Goal: Transaction & Acquisition: Purchase product/service

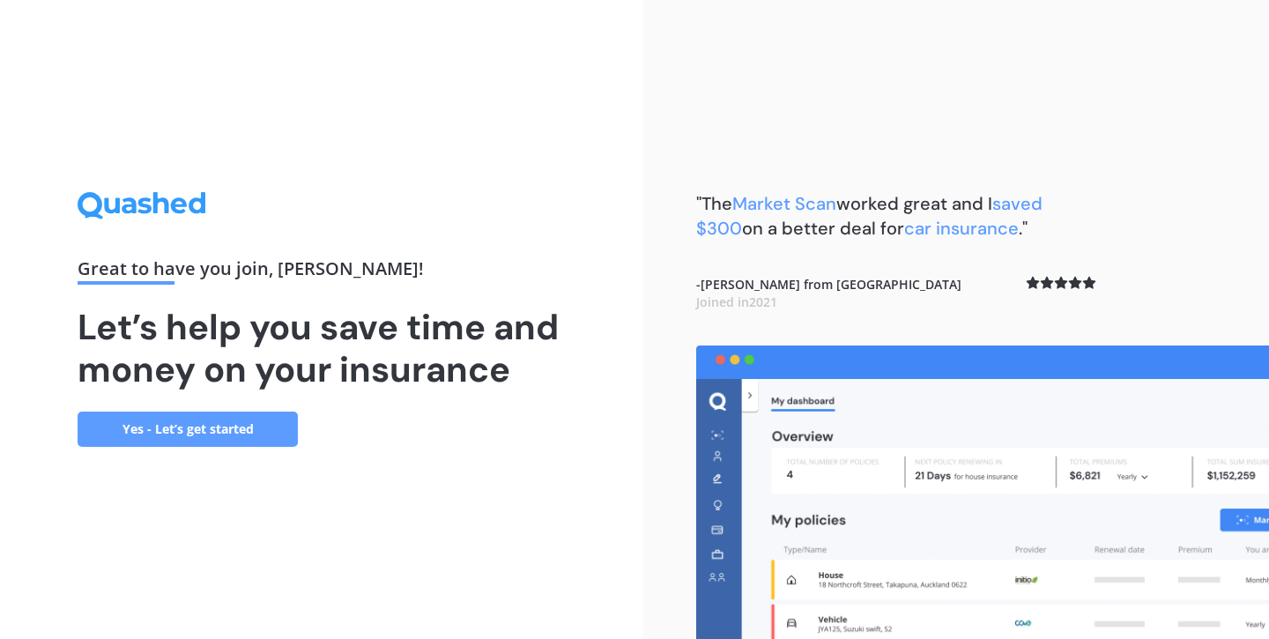
click at [227, 430] on link "Yes - Let’s get started" at bounding box center [188, 429] width 220 height 35
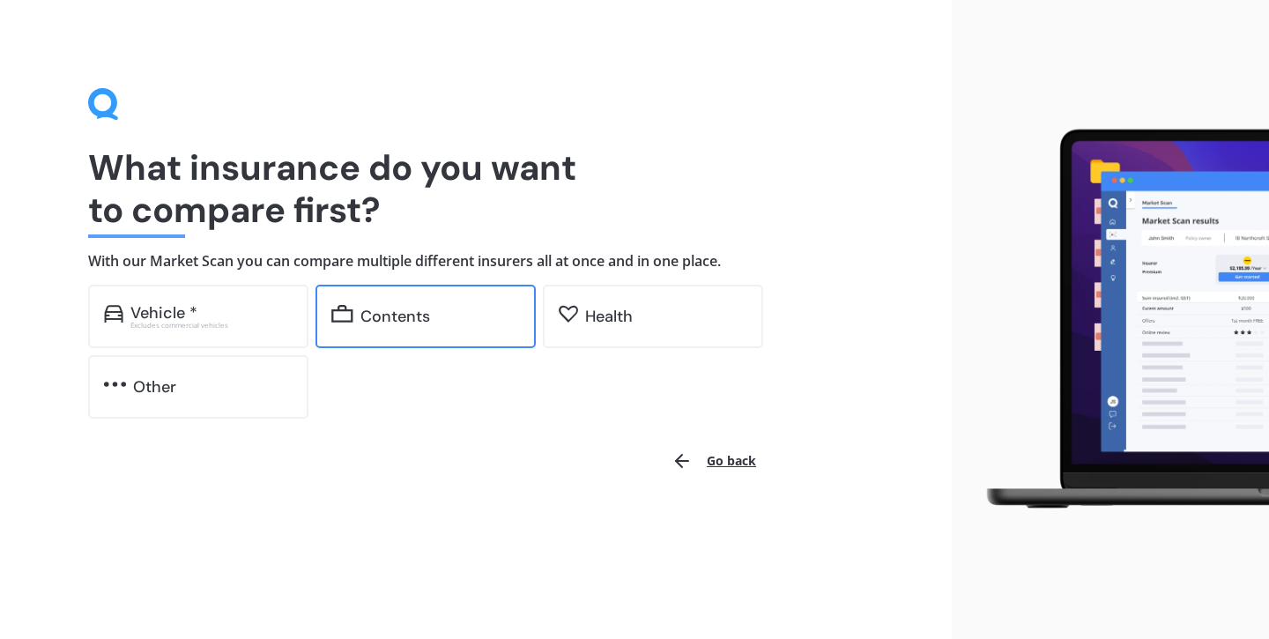
click at [481, 318] on div "Contents" at bounding box center [439, 317] width 159 height 18
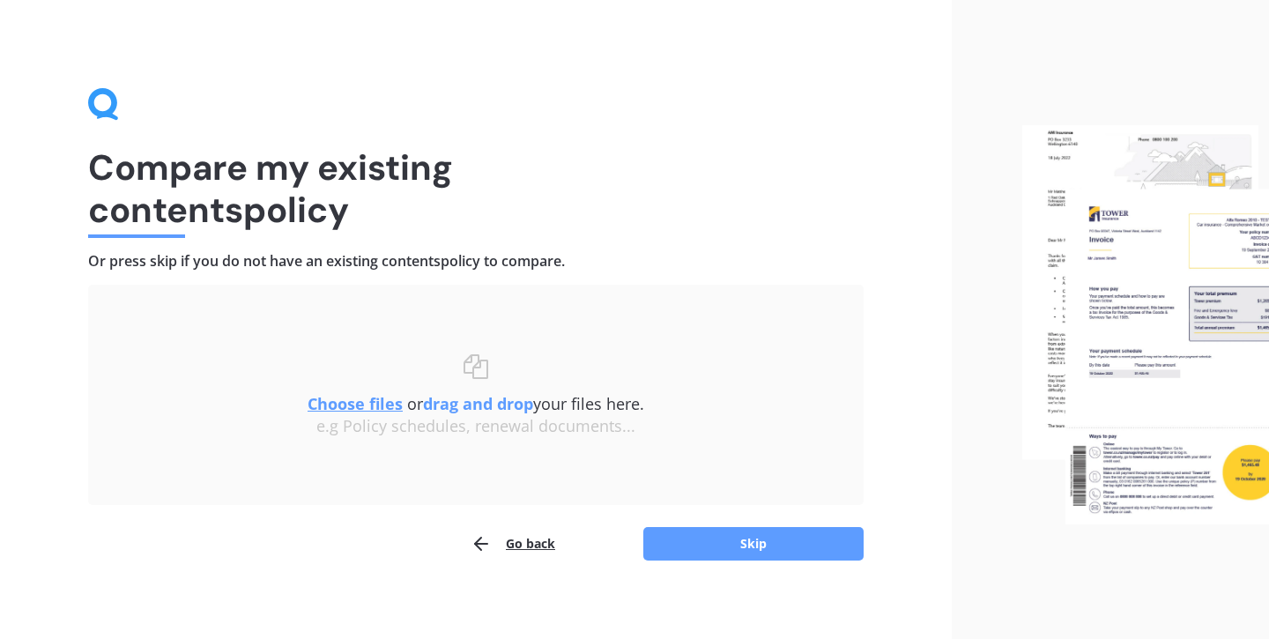
scroll to position [10, 0]
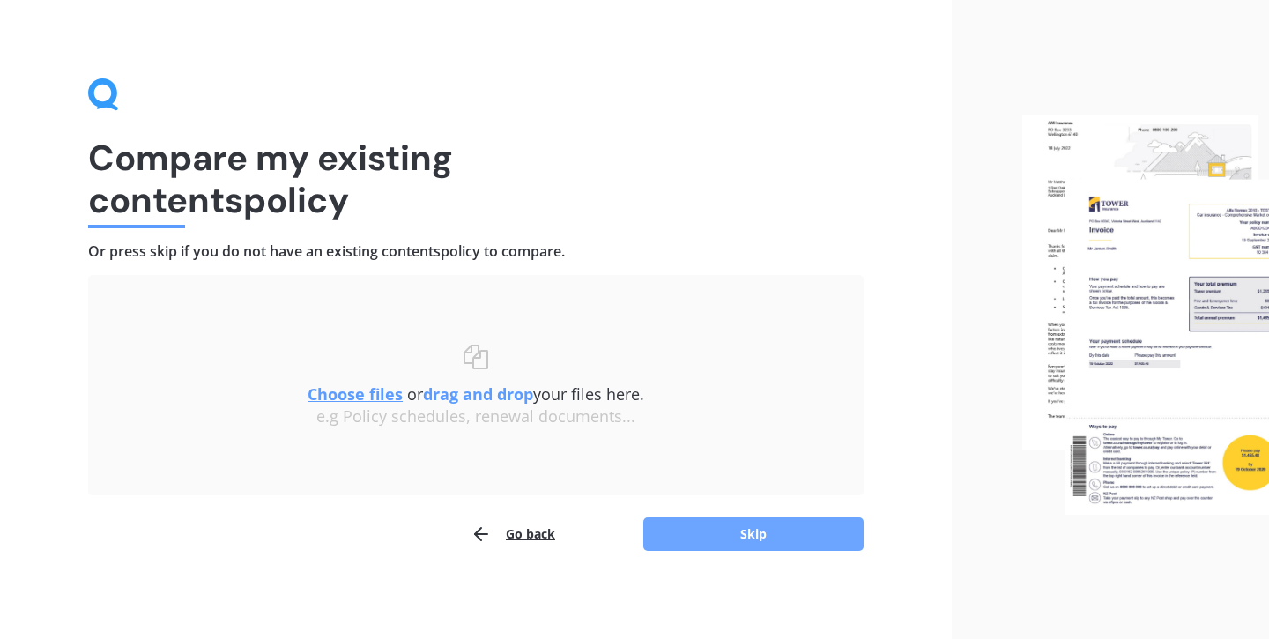
click at [739, 536] on button "Skip" at bounding box center [753, 533] width 220 height 33
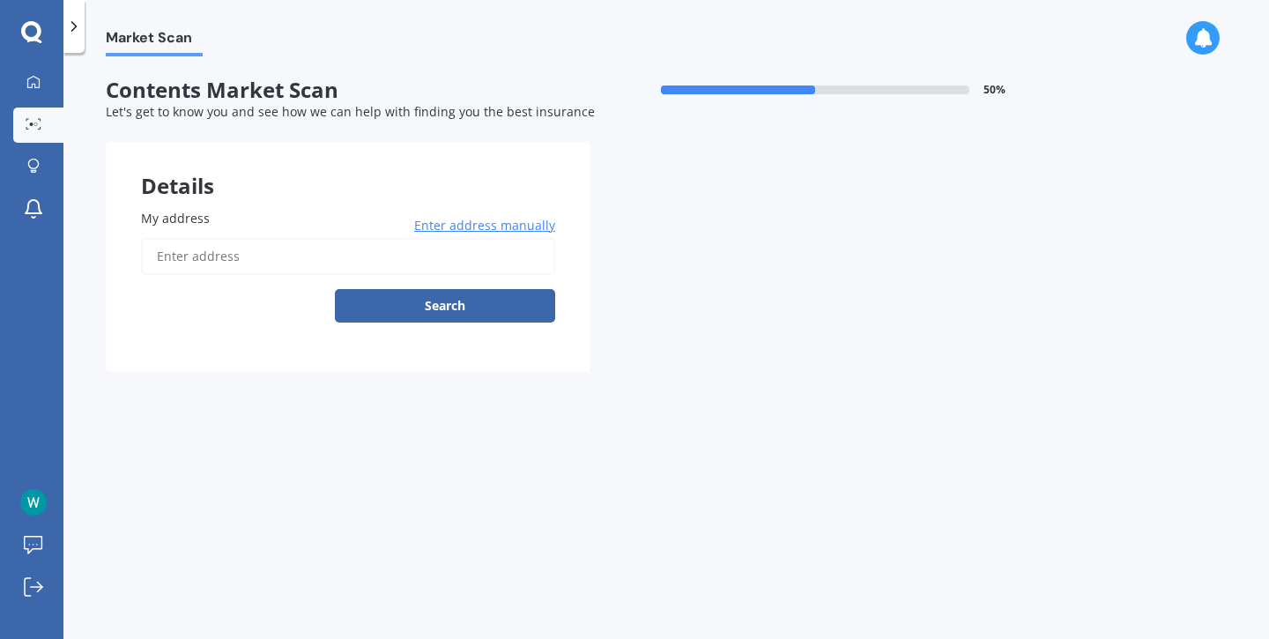
click at [348, 257] on input "My address" at bounding box center [348, 256] width 414 height 37
type input "[STREET_ADDRESS]"
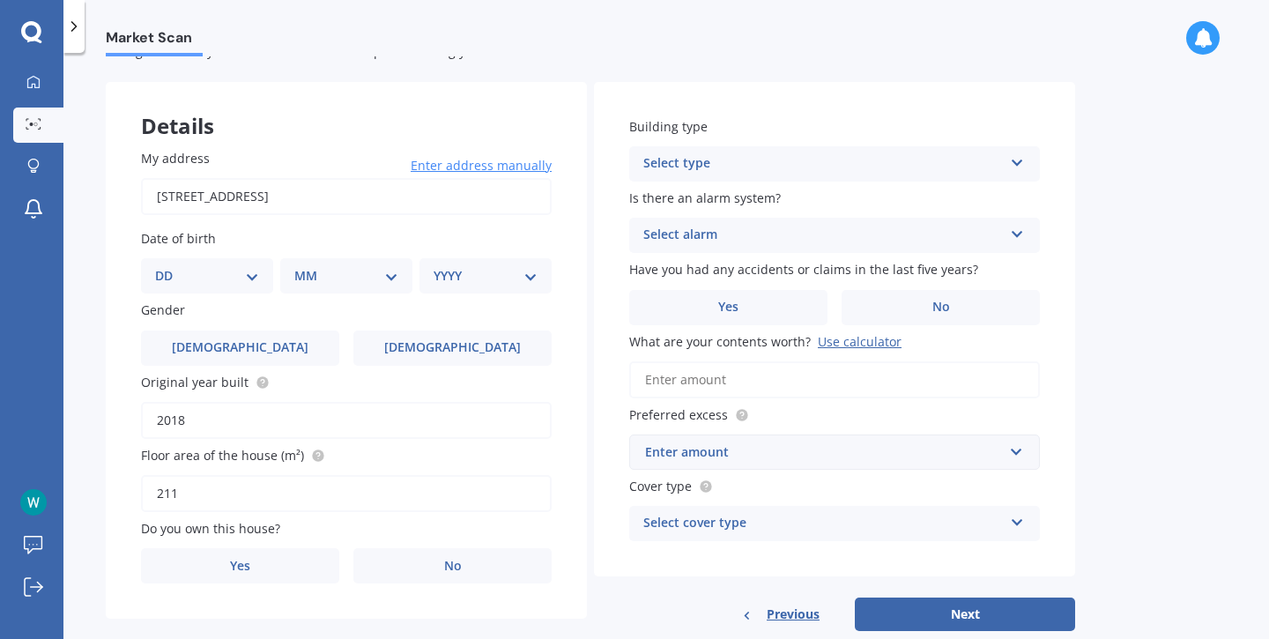
scroll to position [77, 0]
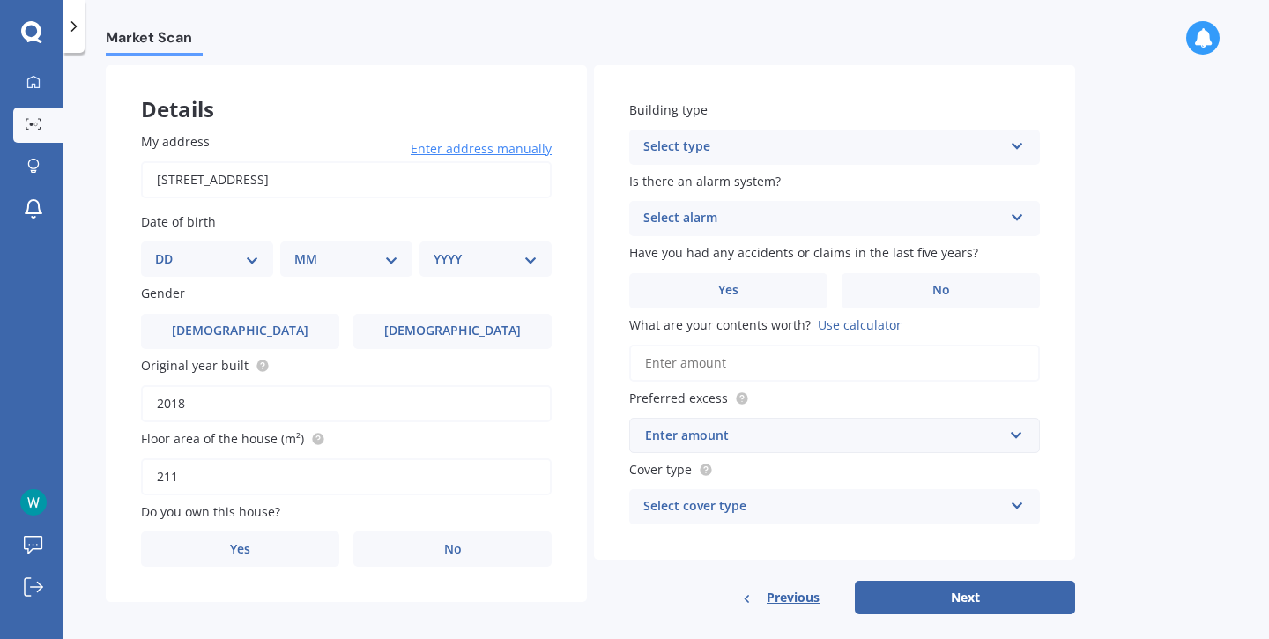
click at [229, 264] on select "DD 01 02 03 04 05 06 07 08 09 10 11 12 13 14 15 16 17 18 19 20 21 22 23 24 25 2…" at bounding box center [207, 258] width 104 height 19
select select "01"
click at [169, 250] on select "DD 01 02 03 04 05 06 07 08 09 10 11 12 13 14 15 16 17 18 19 20 21 22 23 24 25 2…" at bounding box center [207, 258] width 104 height 19
click at [327, 260] on select "MM 01 02 03 04 05 06 07 08 09 10 11 12" at bounding box center [346, 258] width 104 height 19
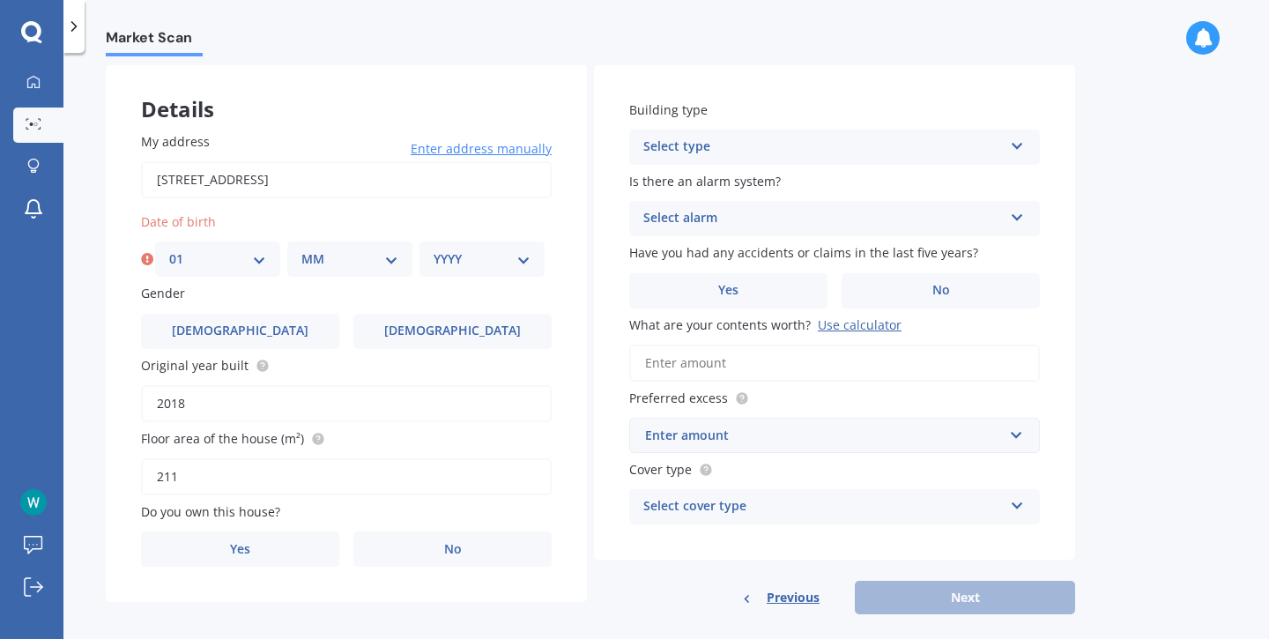
select select "06"
click at [301, 250] on select "MM 01 02 03 04 05 06 07 08 09 10 11 12" at bounding box center [349, 258] width 97 height 19
click at [474, 278] on div "My address [STREET_ADDRESS] Enter address manually Search Date of birth DD 01 0…" at bounding box center [346, 350] width 481 height 506
click at [488, 252] on select "YYYY 2009 2008 2007 2006 2005 2004 2003 2002 2001 2000 1999 1998 1997 1996 1995…" at bounding box center [482, 258] width 97 height 19
select select "1993"
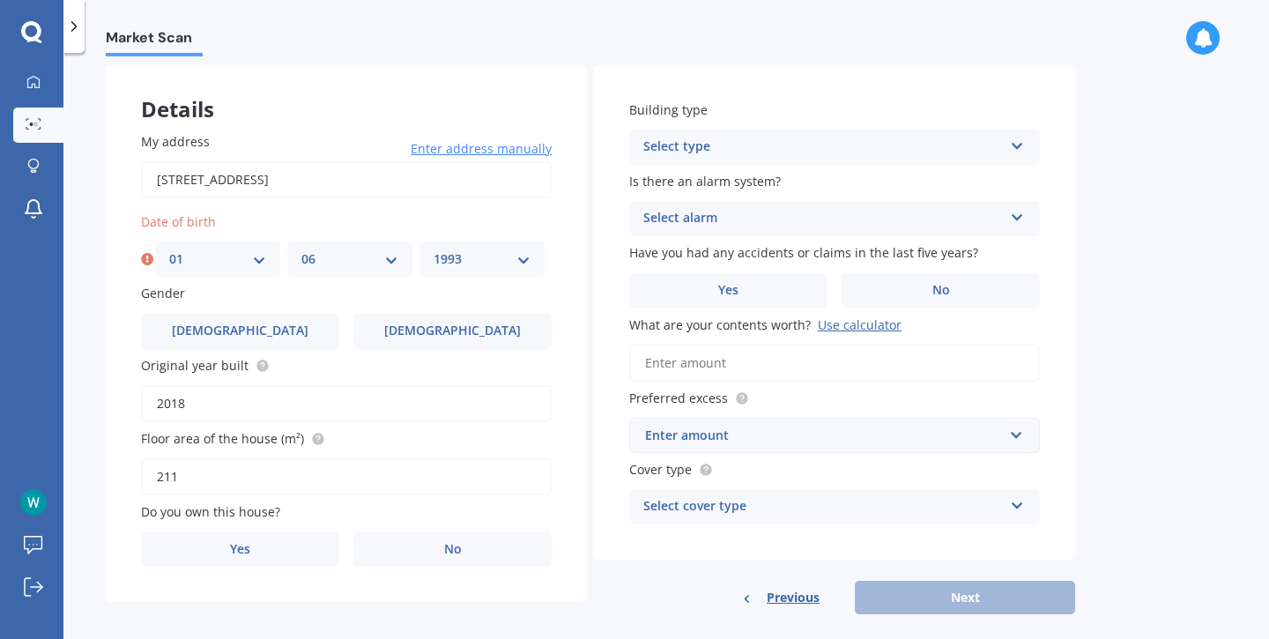
click at [434, 250] on select "YYYY 2009 2008 2007 2006 2005 2004 2003 2002 2001 2000 1999 1998 1997 1996 1995…" at bounding box center [482, 258] width 97 height 19
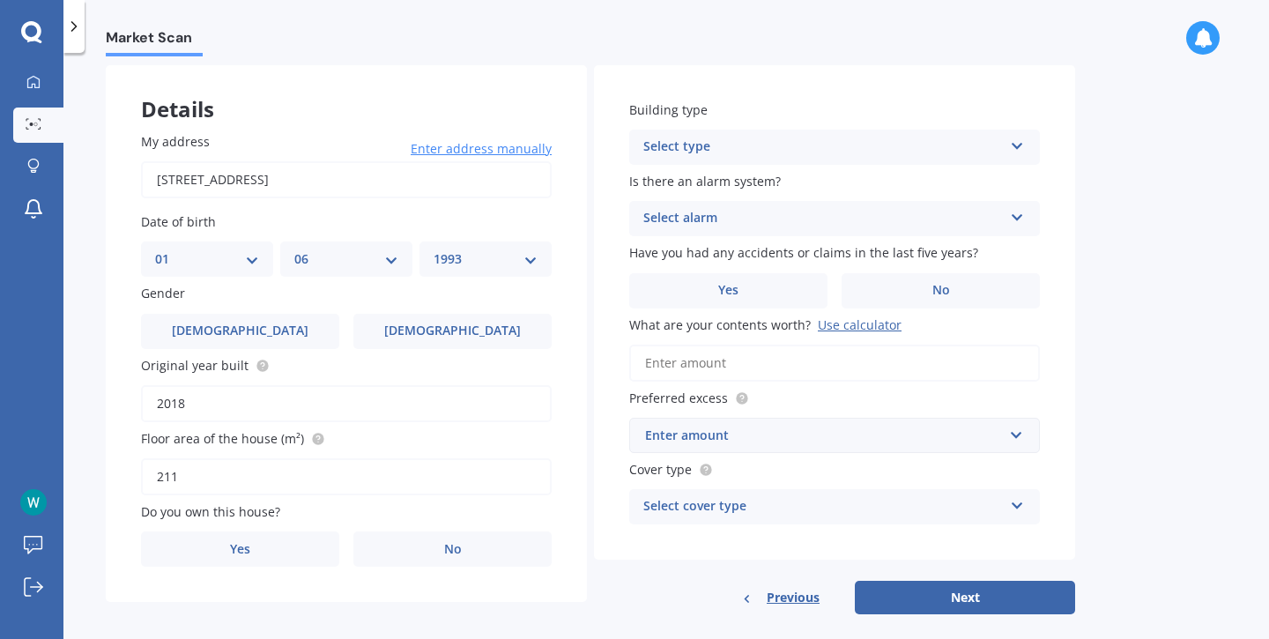
click at [274, 311] on div "Gender [DEMOGRAPHIC_DATA] [DEMOGRAPHIC_DATA]" at bounding box center [346, 316] width 411 height 64
click at [269, 327] on label "[DEMOGRAPHIC_DATA]" at bounding box center [240, 331] width 198 height 35
click at [0, 0] on input "[DEMOGRAPHIC_DATA]" at bounding box center [0, 0] width 0 height 0
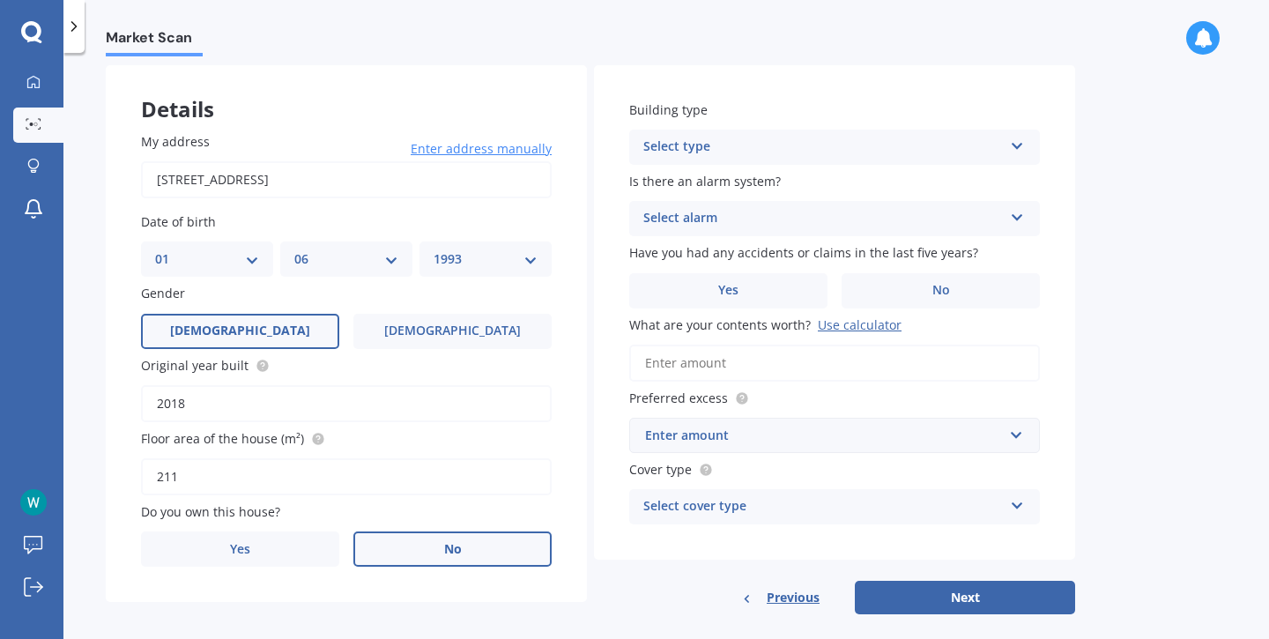
click at [467, 545] on label "No" at bounding box center [452, 548] width 198 height 35
click at [0, 0] on input "No" at bounding box center [0, 0] width 0 height 0
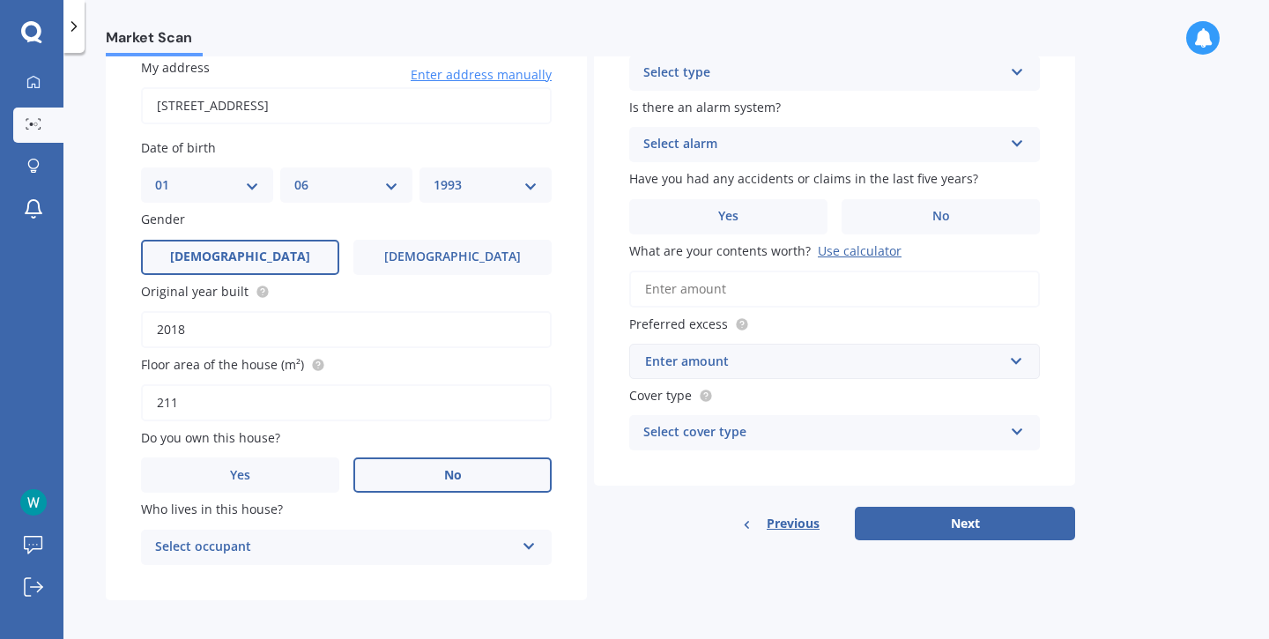
scroll to position [160, 0]
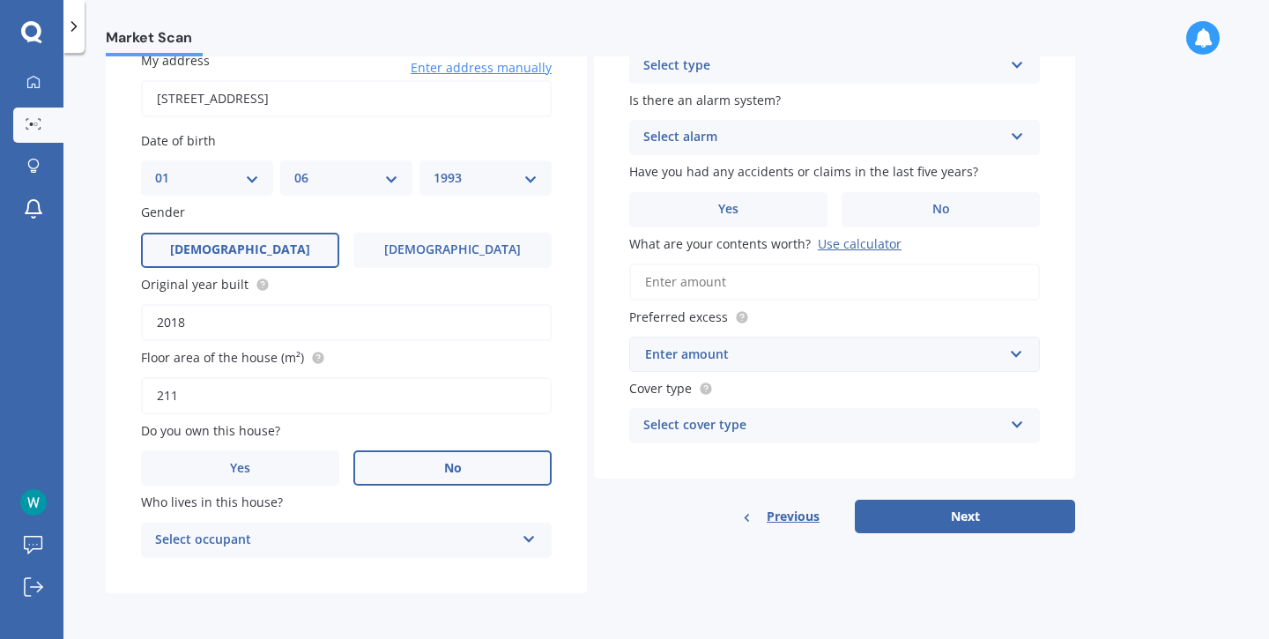
click at [468, 524] on div "Select occupant Tenant" at bounding box center [346, 540] width 411 height 35
click at [202, 583] on div "Tenant" at bounding box center [346, 575] width 409 height 32
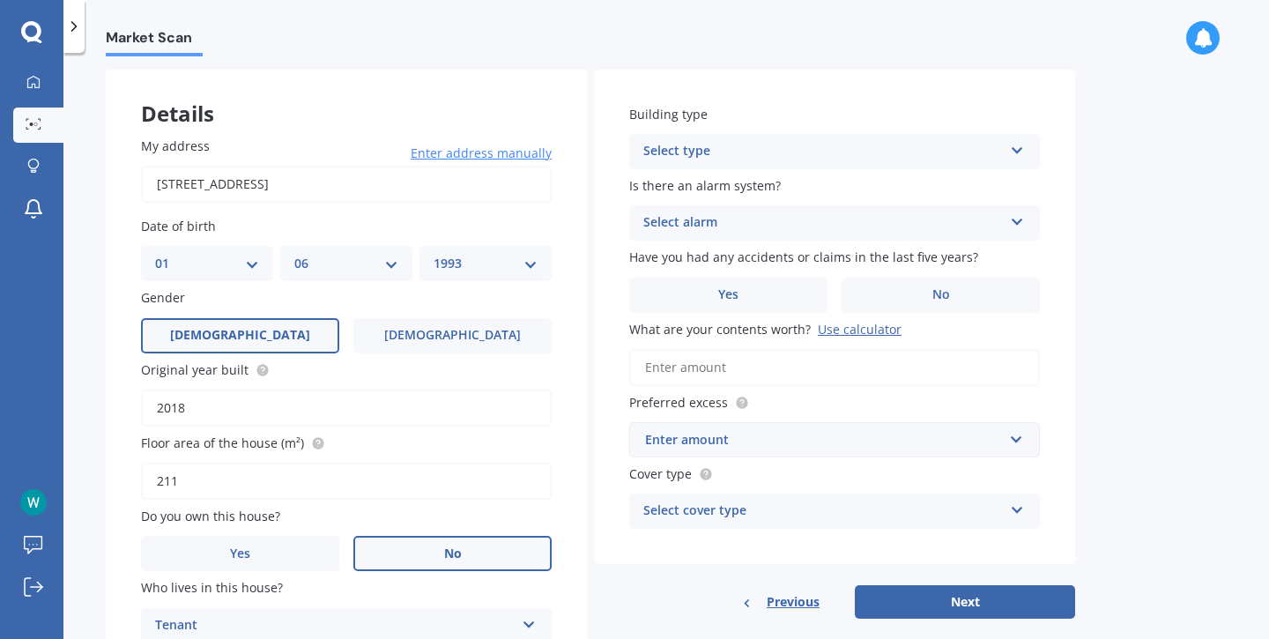
scroll to position [71, 0]
click at [784, 145] on div "Select type" at bounding box center [823, 152] width 360 height 21
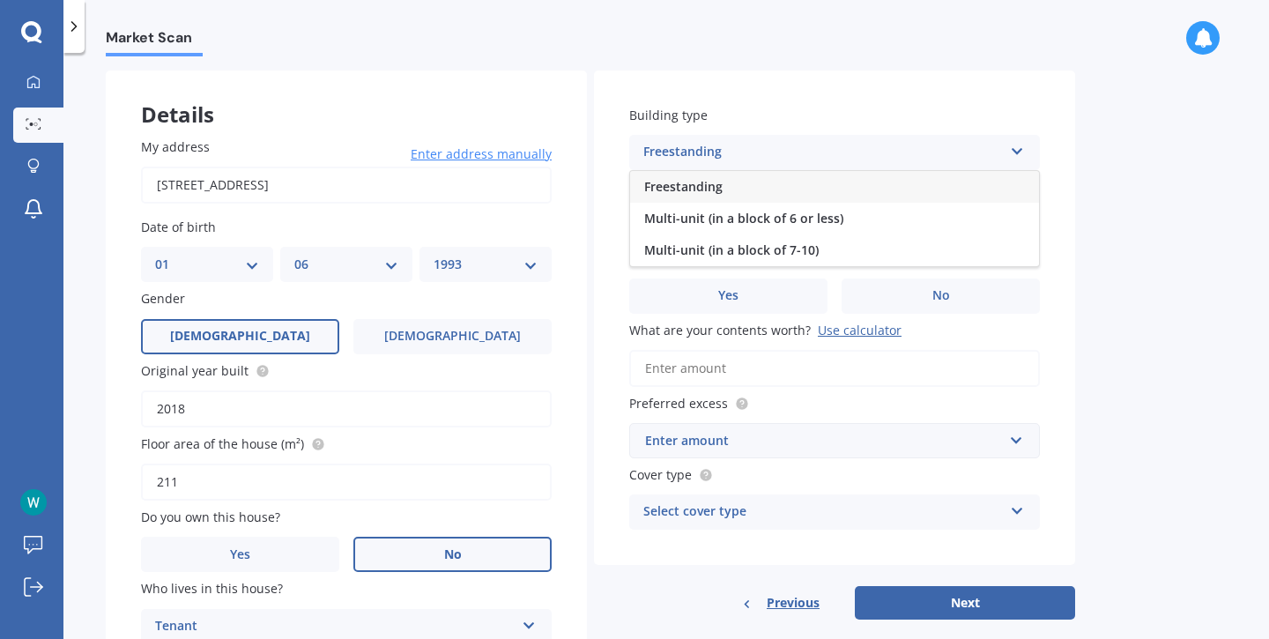
click at [756, 181] on div "Freestanding" at bounding box center [834, 187] width 409 height 32
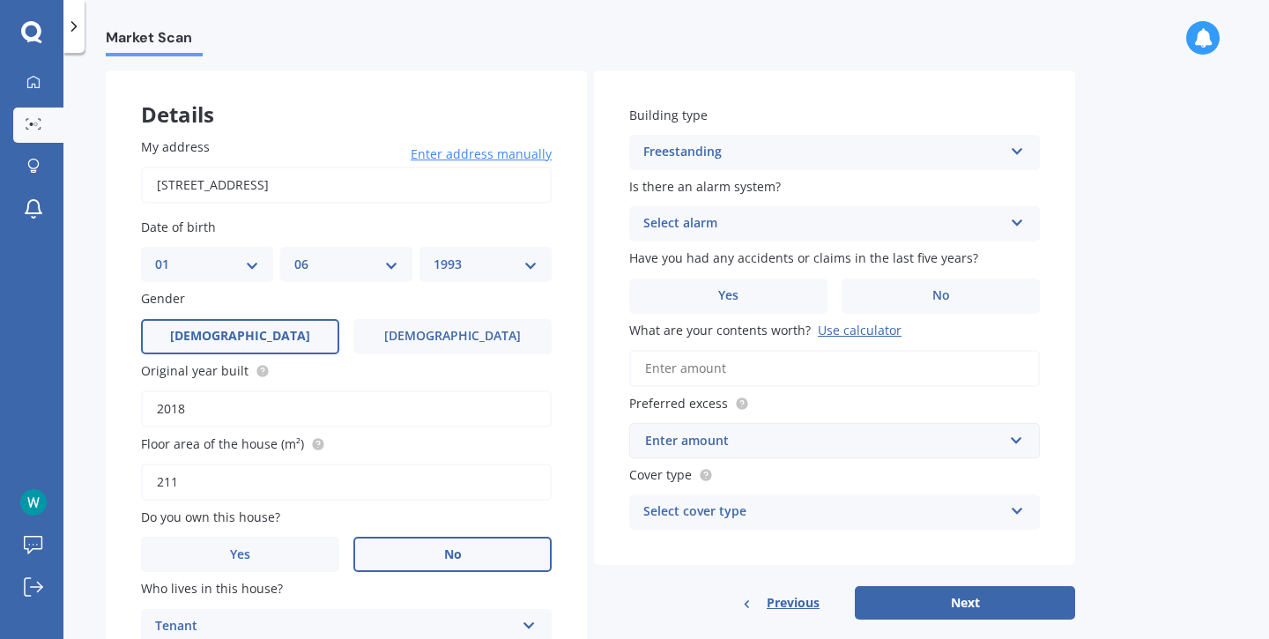
click at [759, 221] on div "Select alarm" at bounding box center [823, 223] width 360 height 21
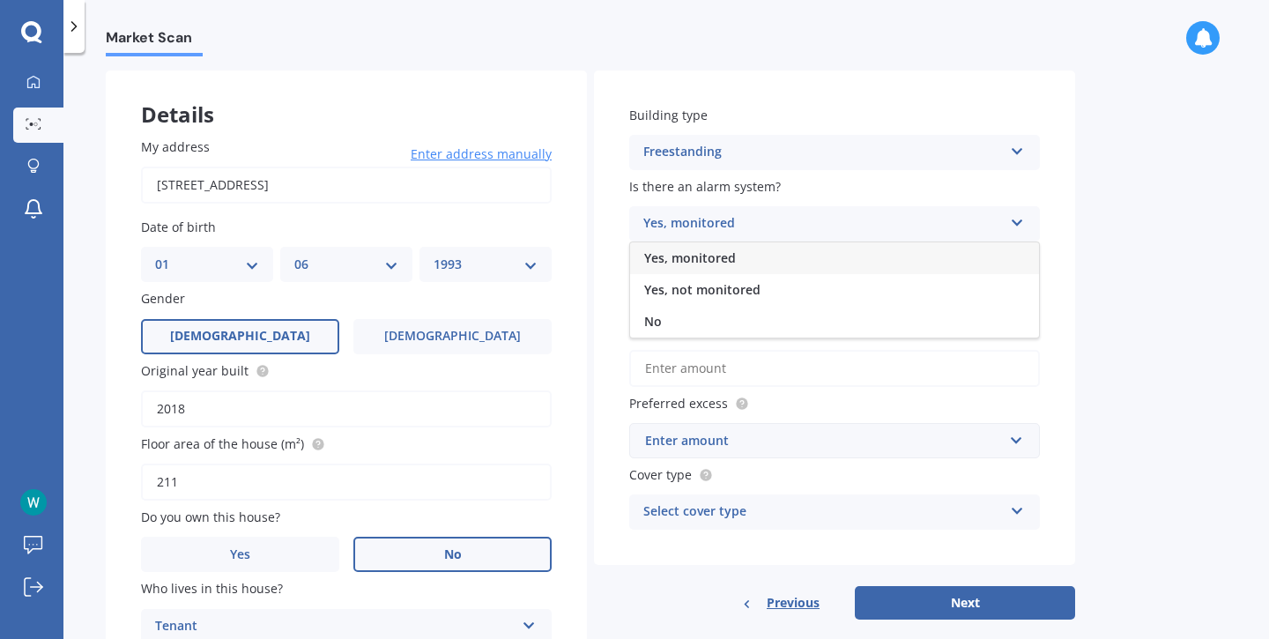
click at [745, 260] on div "Yes, monitored" at bounding box center [834, 258] width 409 height 32
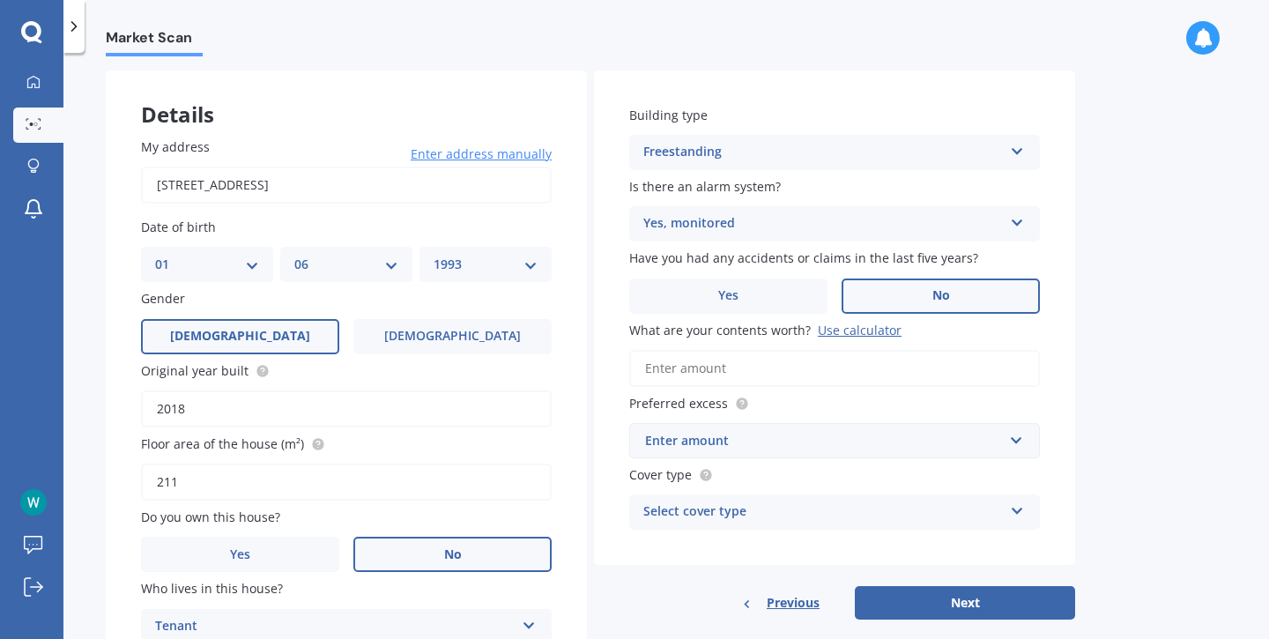
click at [899, 301] on label "No" at bounding box center [941, 295] width 198 height 35
click at [0, 0] on input "No" at bounding box center [0, 0] width 0 height 0
click at [772, 299] on label "Yes" at bounding box center [728, 295] width 198 height 35
click at [0, 0] on input "Yes" at bounding box center [0, 0] width 0 height 0
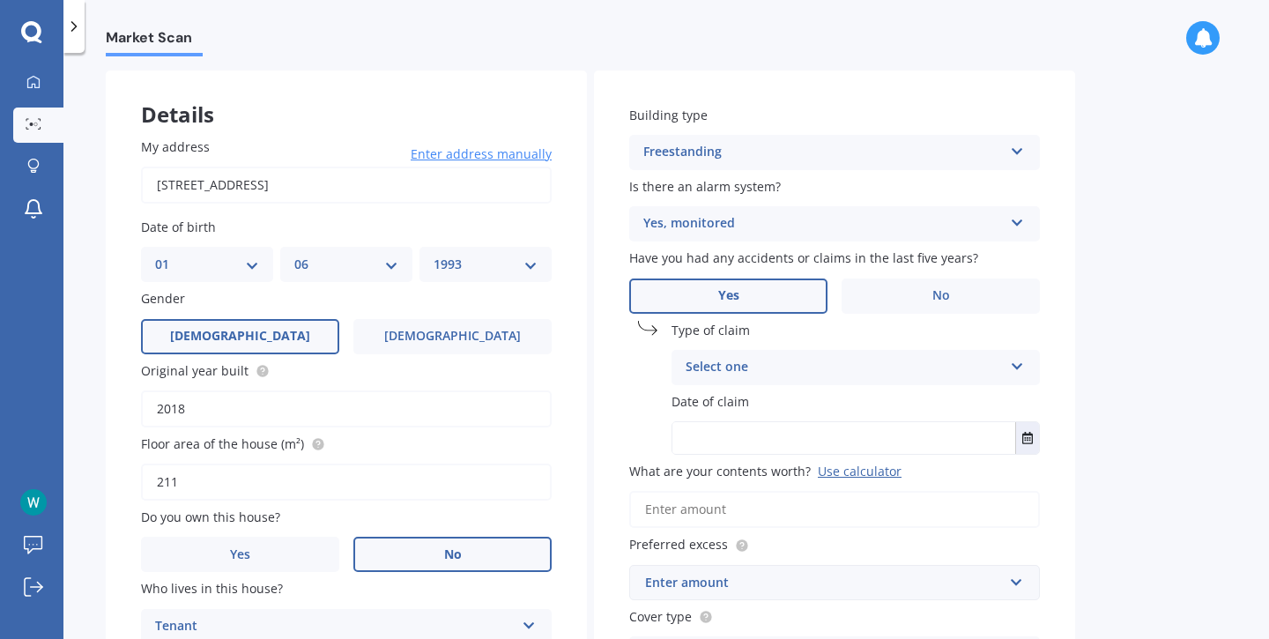
click at [763, 366] on div "Select one" at bounding box center [844, 367] width 317 height 21
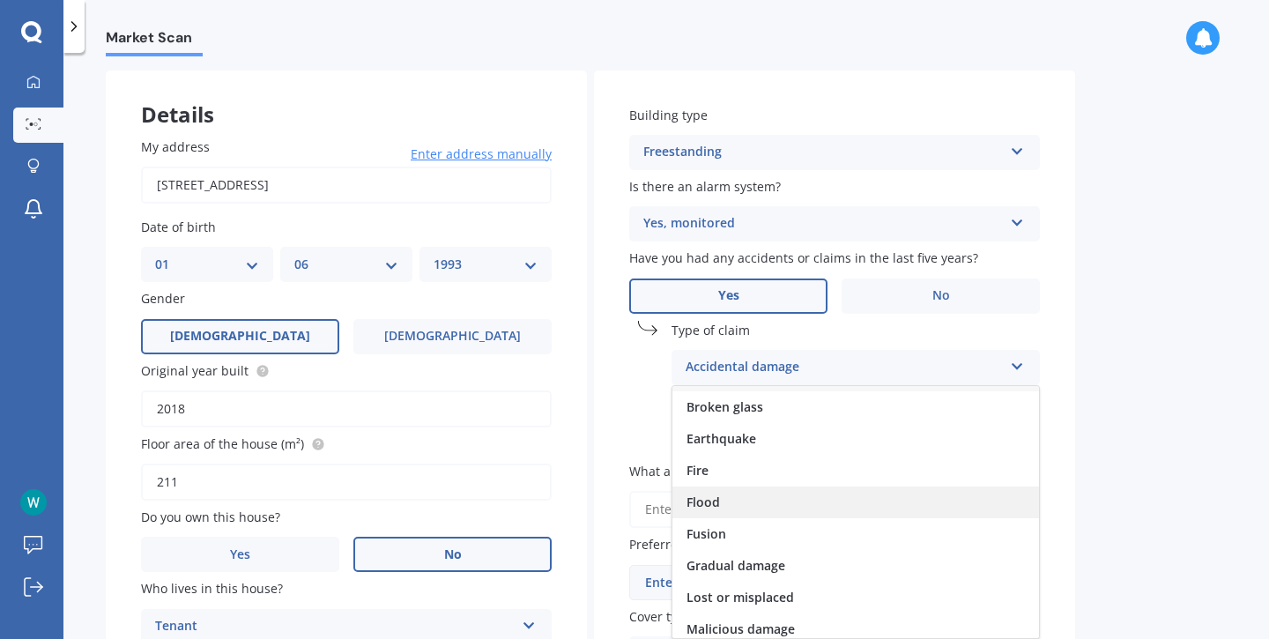
scroll to position [27, 0]
click at [790, 506] on div "Flood" at bounding box center [855, 502] width 367 height 32
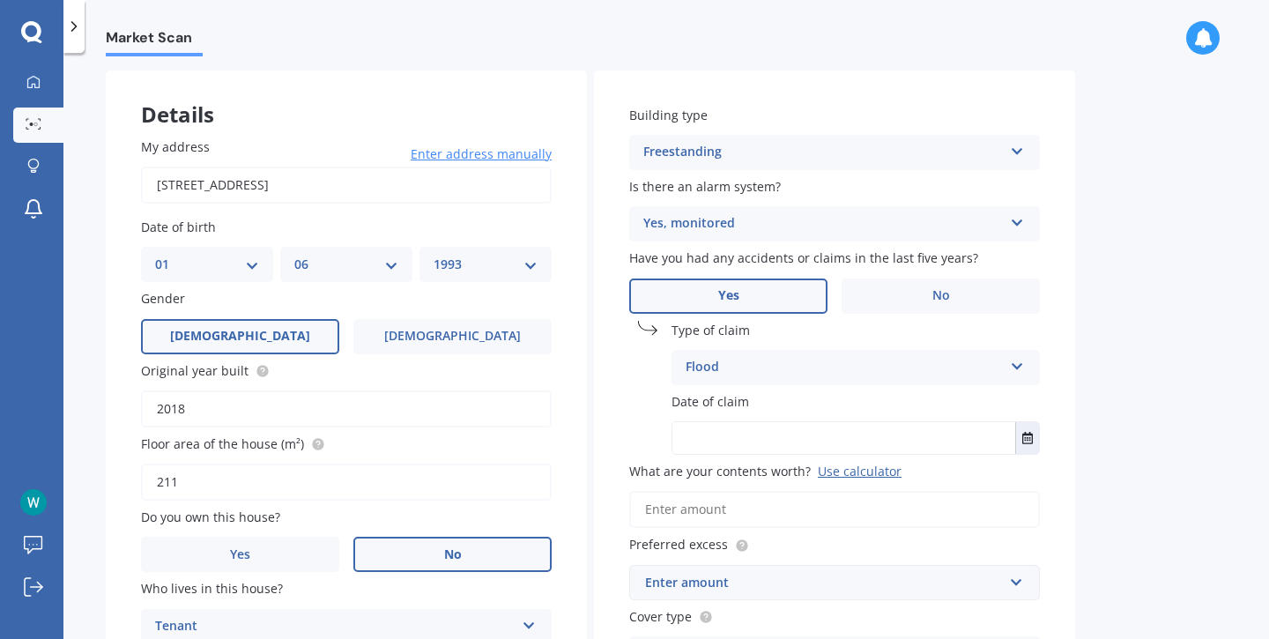
click at [758, 446] on input "text" at bounding box center [843, 438] width 343 height 32
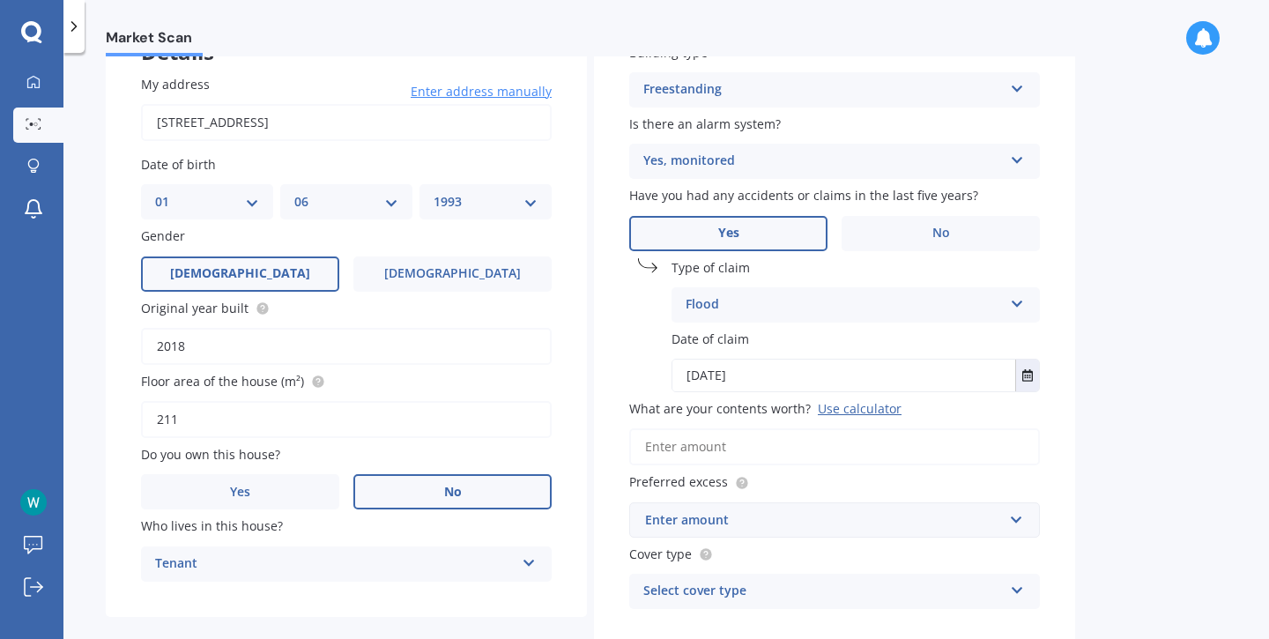
scroll to position [148, 0]
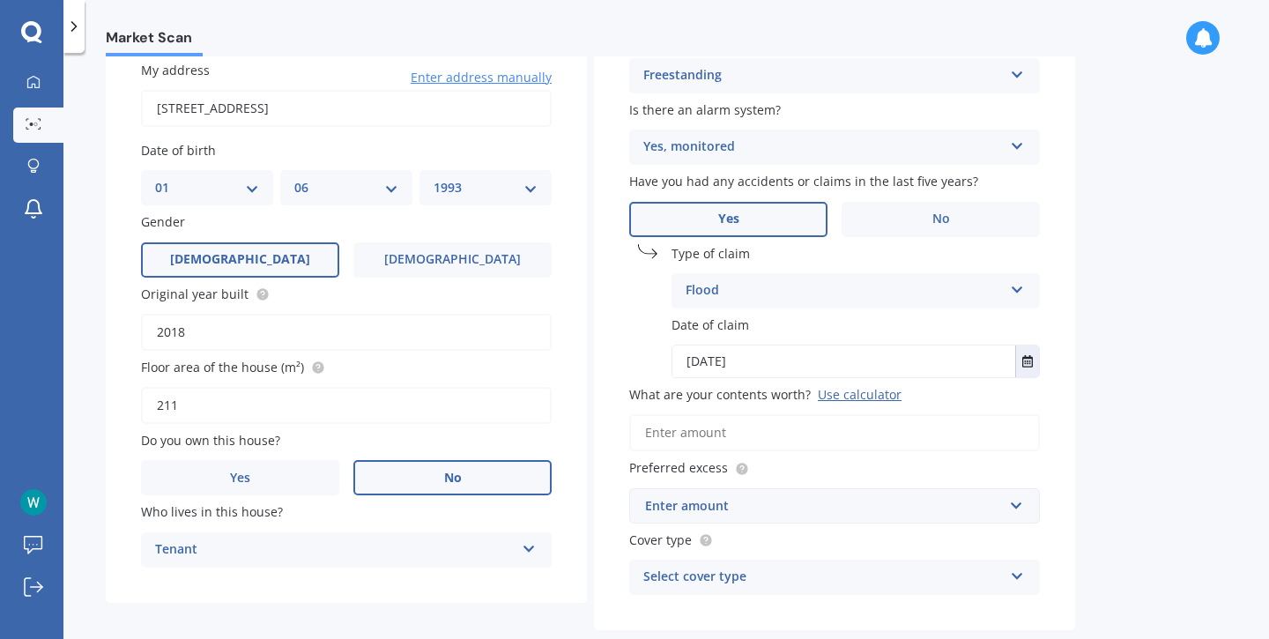
type input "[DATE]"
click at [857, 403] on div "Use calculator" at bounding box center [860, 394] width 84 height 17
click at [857, 414] on input "What are your contents worth? Use calculator" at bounding box center [834, 432] width 411 height 37
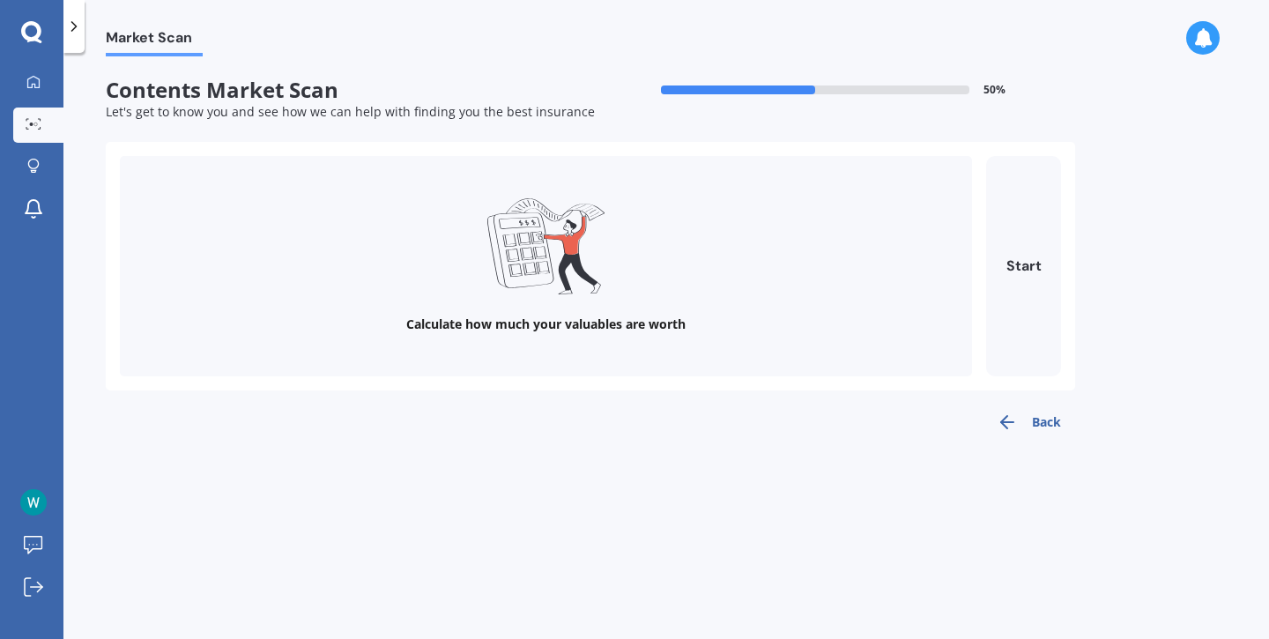
scroll to position [0, 0]
click at [1002, 287] on button "Start" at bounding box center [1023, 266] width 75 height 220
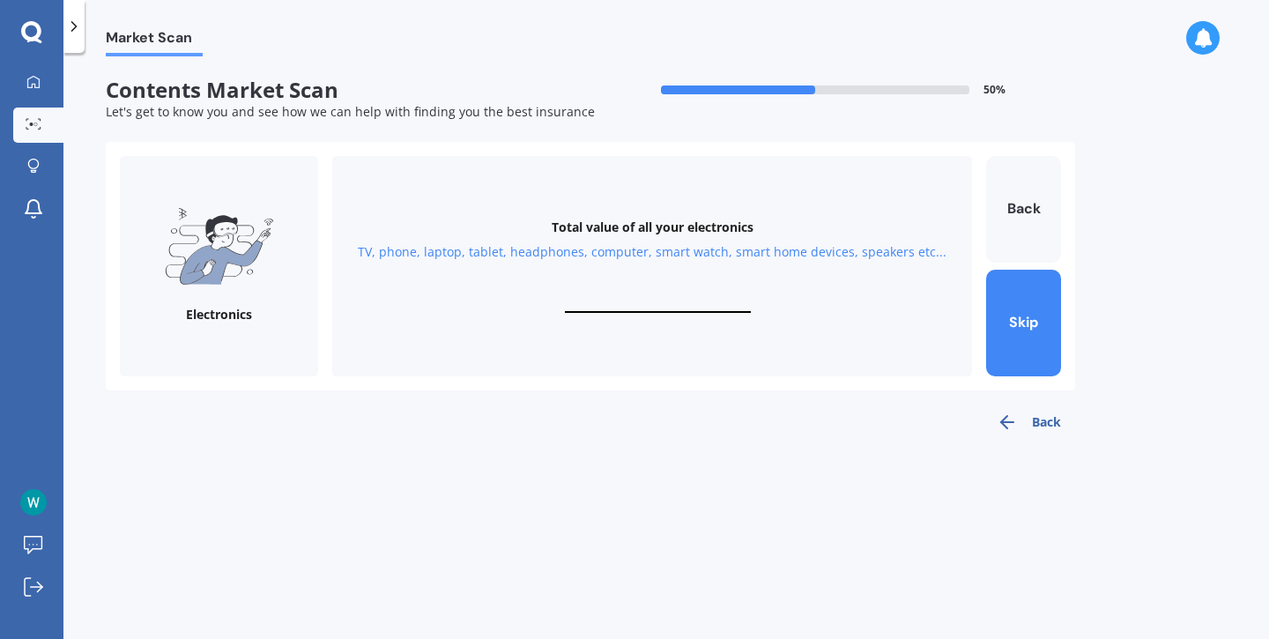
click at [619, 296] on input "text" at bounding box center [658, 304] width 186 height 17
type input "$10,000"
click at [1037, 346] on button "Next" at bounding box center [1023, 323] width 75 height 107
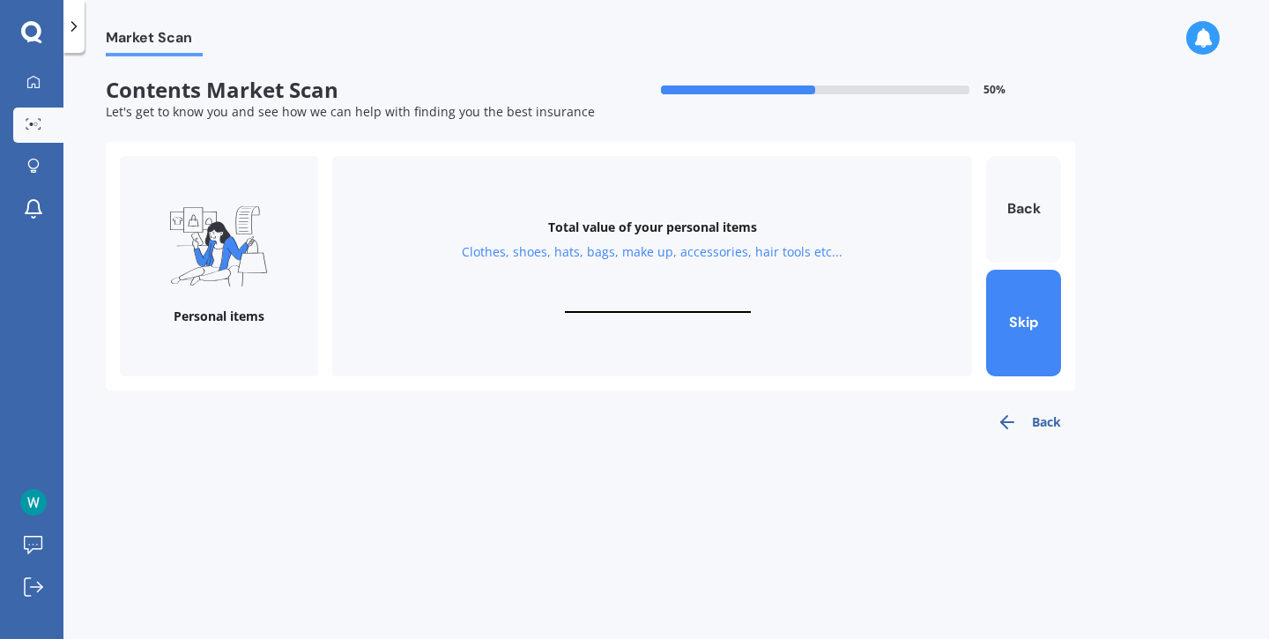
click at [627, 295] on div "Total value of your personal items Clothes, shoes, hats, bags, make up, accesso…" at bounding box center [652, 266] width 640 height 220
click at [584, 300] on input "text" at bounding box center [658, 304] width 186 height 17
type input "$8,000"
click at [1017, 310] on button "Next" at bounding box center [1023, 323] width 75 height 107
click at [628, 290] on div "Total value of your valuables Bracelets, watches, rings, necklaces, broaches, c…" at bounding box center [652, 266] width 640 height 220
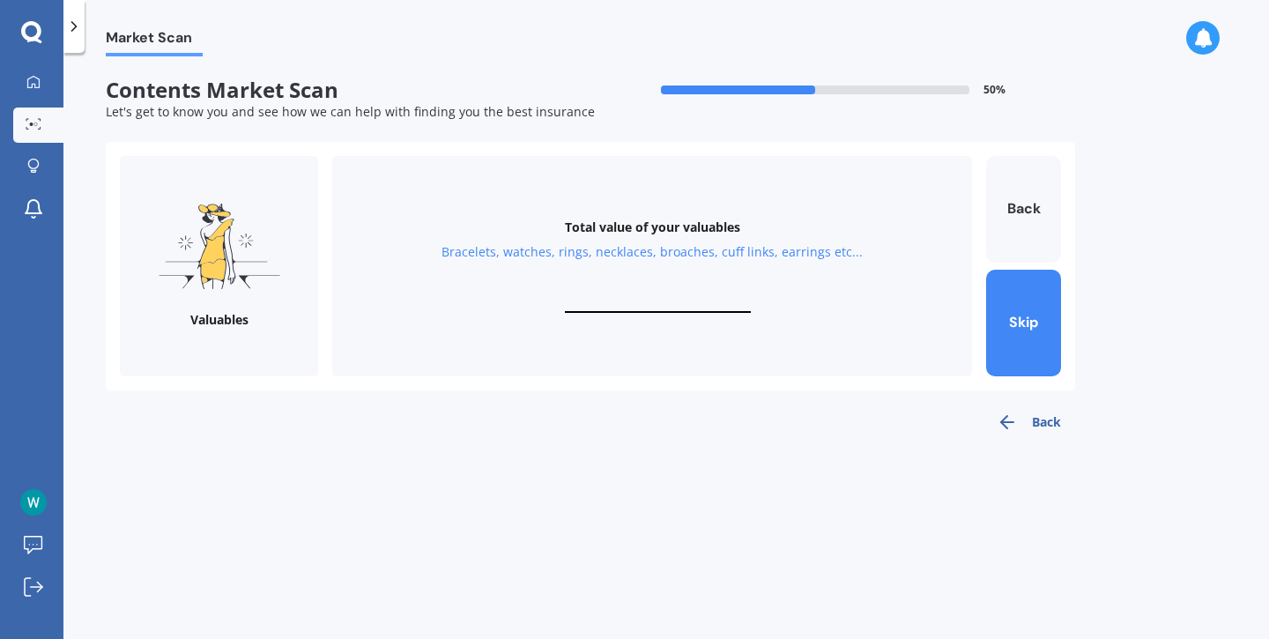
click at [621, 300] on input "text" at bounding box center [658, 304] width 186 height 17
type input "$20,000"
click at [1029, 328] on button "Next" at bounding box center [1023, 323] width 75 height 107
click at [663, 286] on div "Total value of your kitchen items Kitchen appliances, utensils, china, glasswar…" at bounding box center [652, 266] width 640 height 220
click at [618, 311] on input "text" at bounding box center [658, 304] width 186 height 17
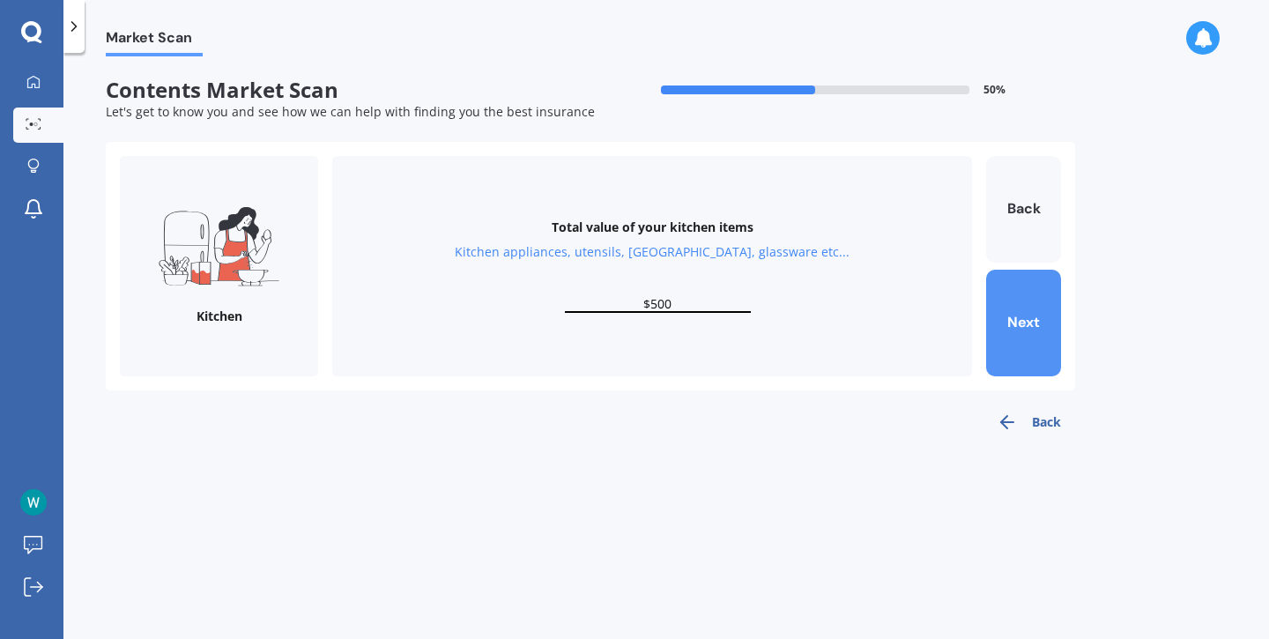
type input "$500"
click at [1040, 327] on button "Next" at bounding box center [1023, 323] width 75 height 107
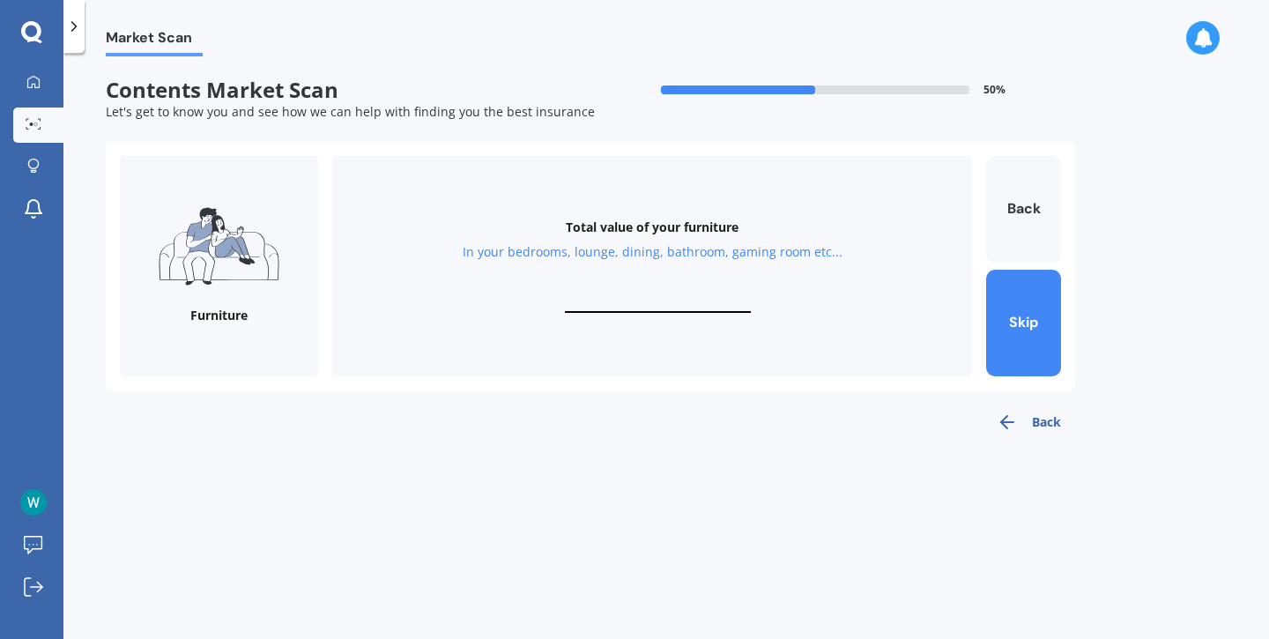
click at [624, 309] on input "text" at bounding box center [658, 304] width 186 height 17
type input "$7"
type input "$10,000"
click at [1039, 323] on button "Next" at bounding box center [1023, 323] width 75 height 107
click at [663, 303] on input "text" at bounding box center [658, 304] width 186 height 17
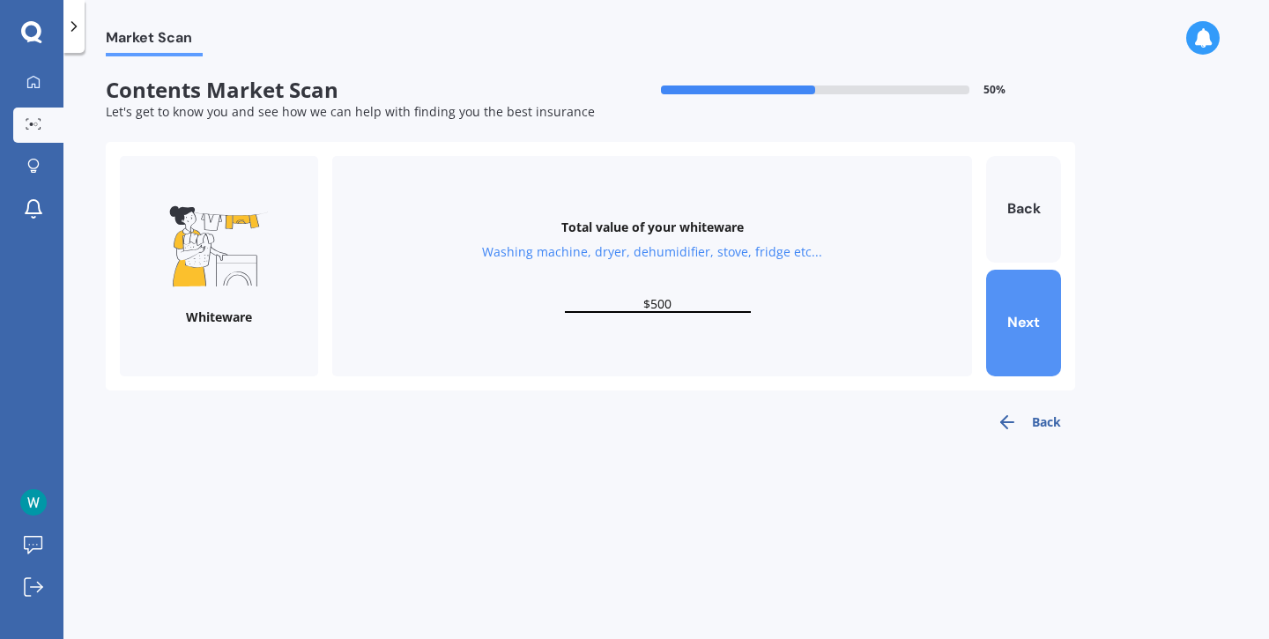
type input "$500"
click at [1019, 323] on button "Next" at bounding box center [1023, 323] width 75 height 107
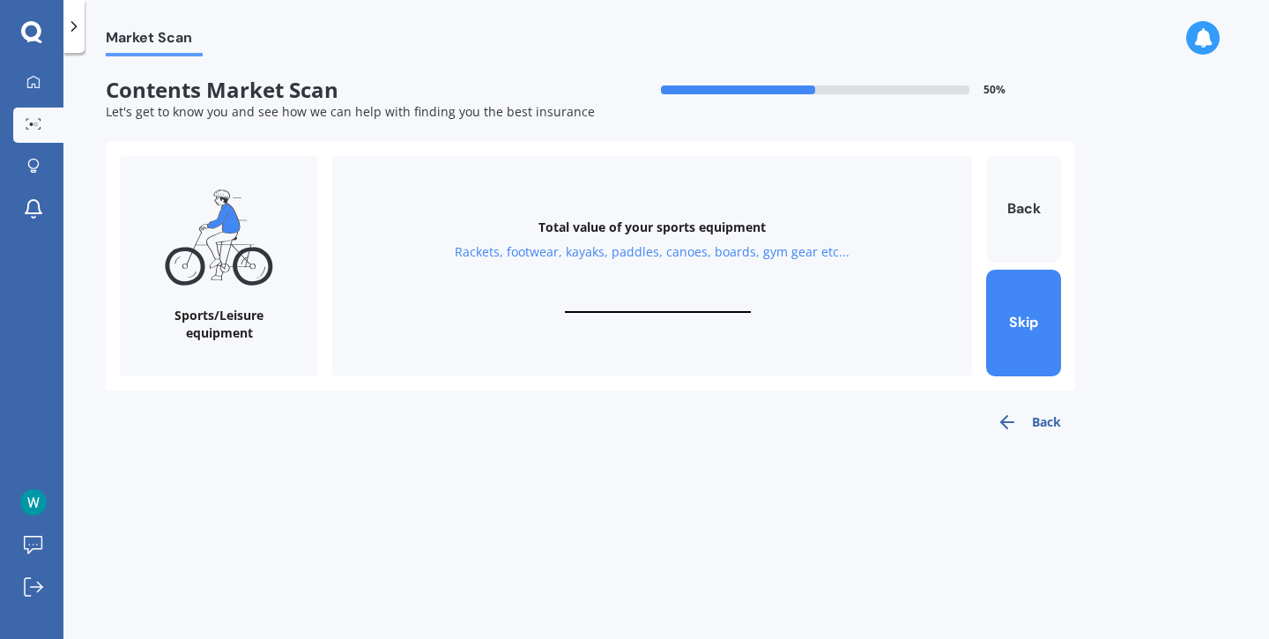
click at [664, 300] on input "text" at bounding box center [658, 304] width 186 height 17
type input "$10,000"
click at [1022, 328] on button "Next" at bounding box center [1023, 323] width 75 height 107
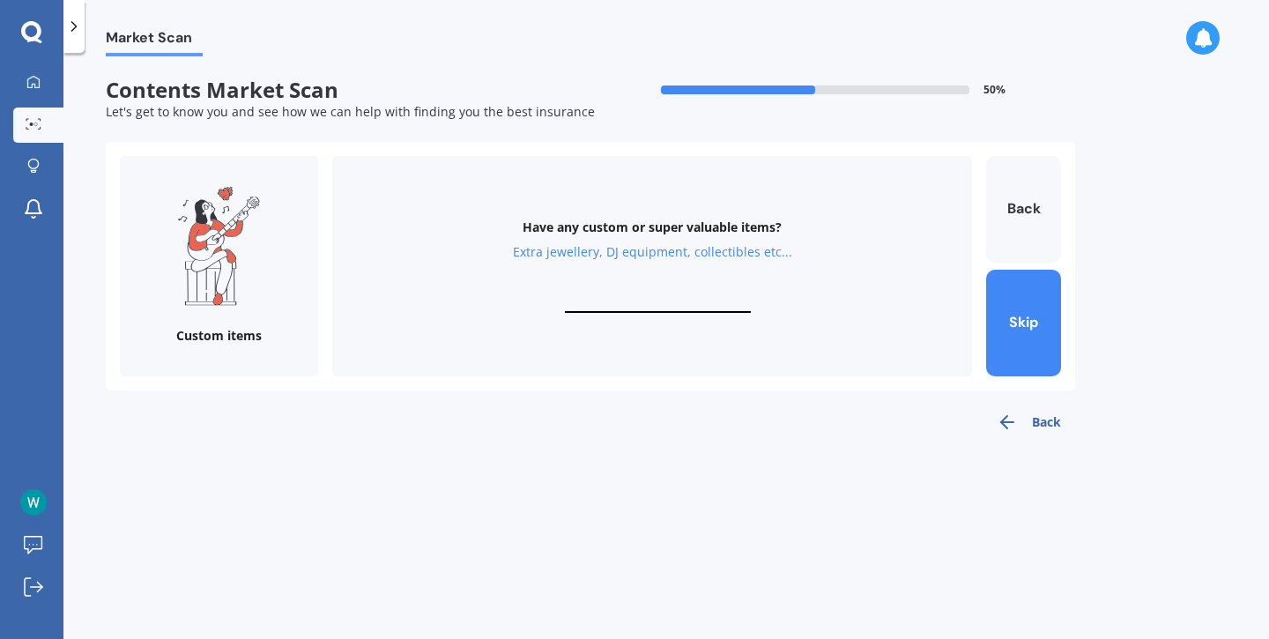
click at [663, 294] on div "Have any custom or super valuable items? Extra jewellery, DJ equipment, collect…" at bounding box center [652, 266] width 640 height 220
click at [610, 303] on input "text" at bounding box center [658, 304] width 186 height 17
click at [1043, 347] on button "Skip" at bounding box center [1023, 323] width 75 height 107
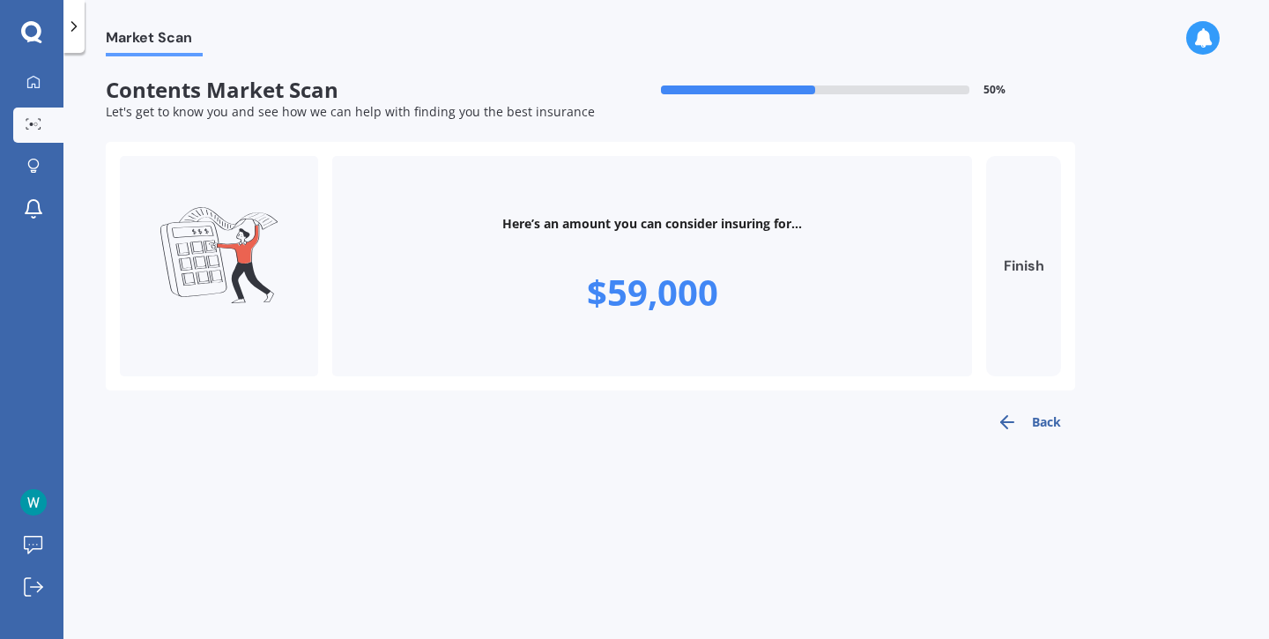
click at [1021, 277] on button "Finish" at bounding box center [1023, 266] width 75 height 220
type input "$59,000"
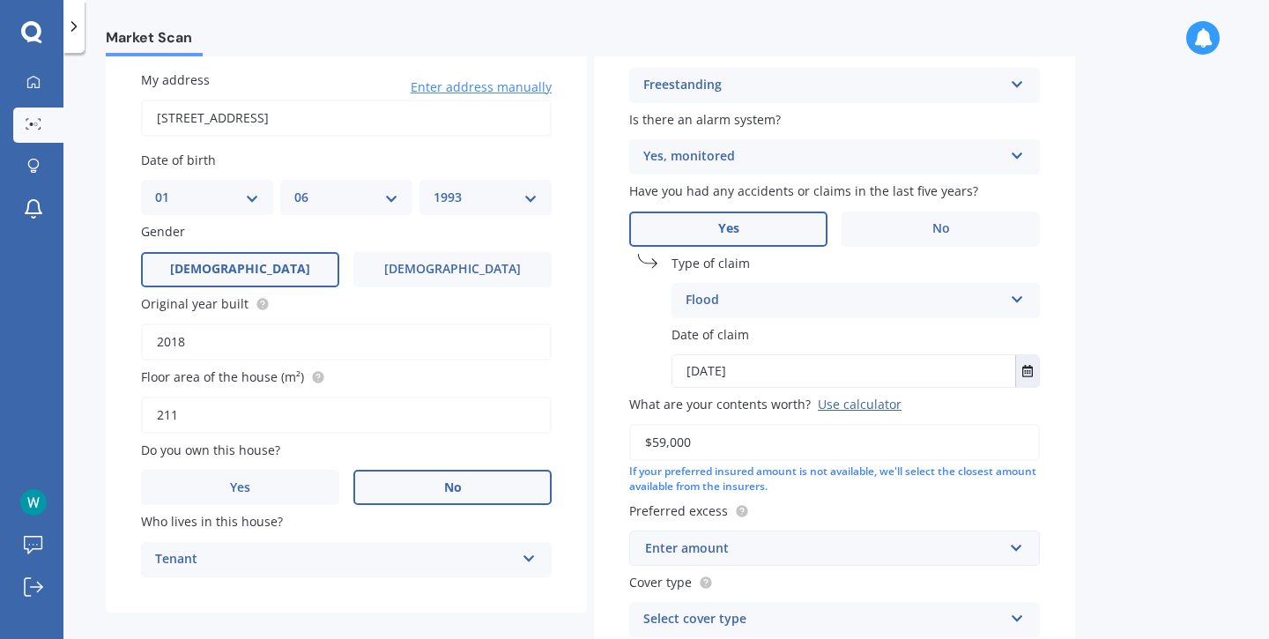
scroll to position [276, 0]
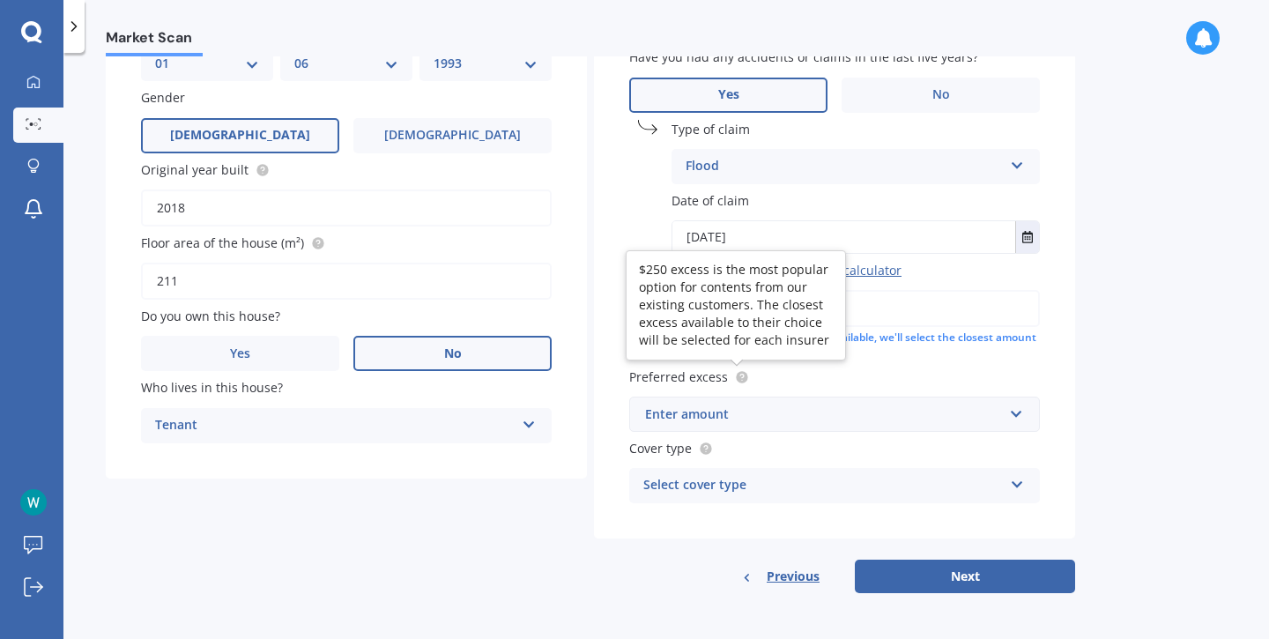
click at [743, 378] on circle at bounding box center [741, 376] width 11 height 11
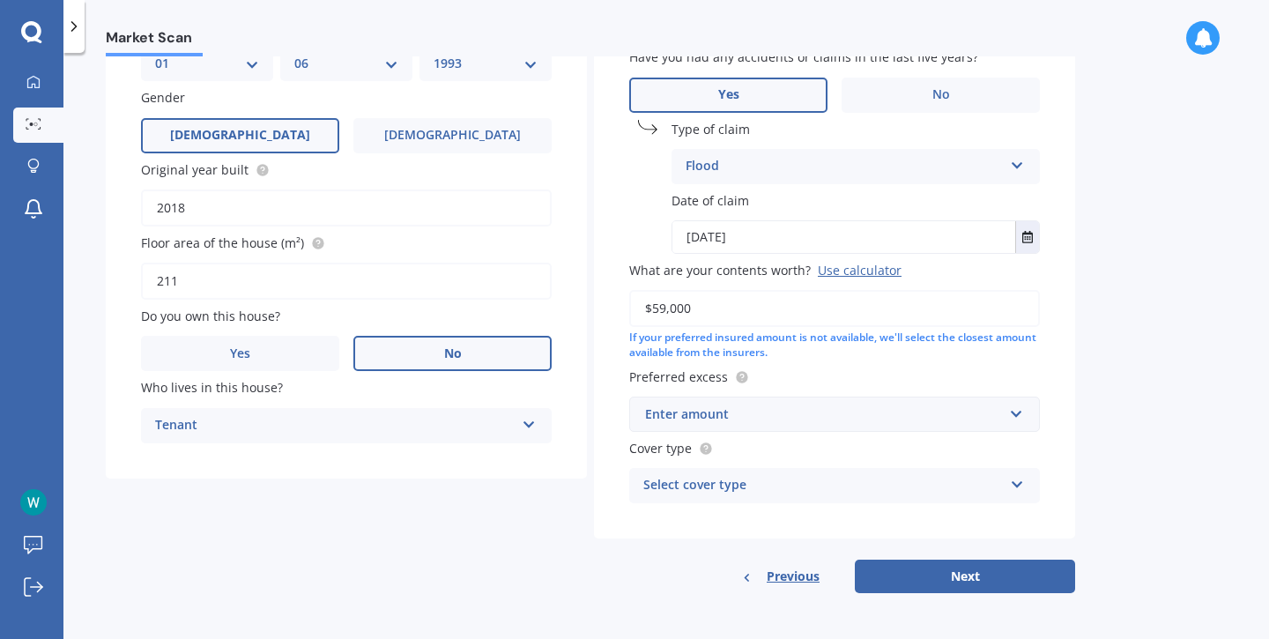
click at [773, 413] on div "Enter amount" at bounding box center [824, 413] width 358 height 19
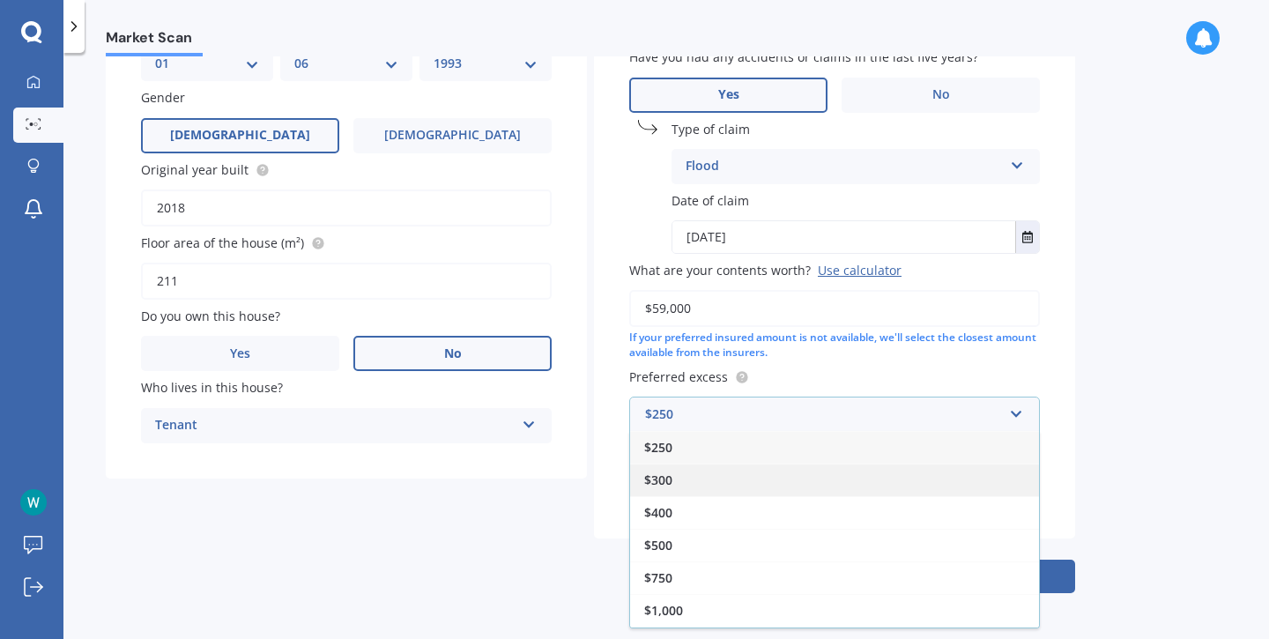
click at [694, 475] on div "$300" at bounding box center [834, 479] width 409 height 33
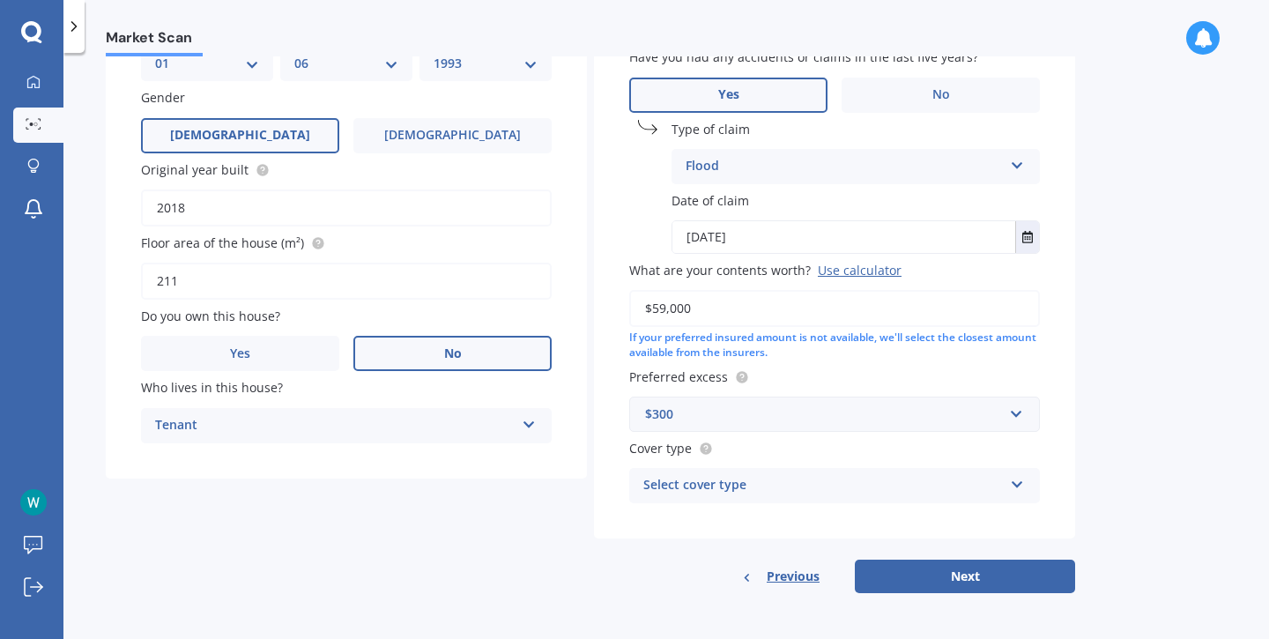
click at [717, 481] on div "Select cover type" at bounding box center [823, 485] width 360 height 21
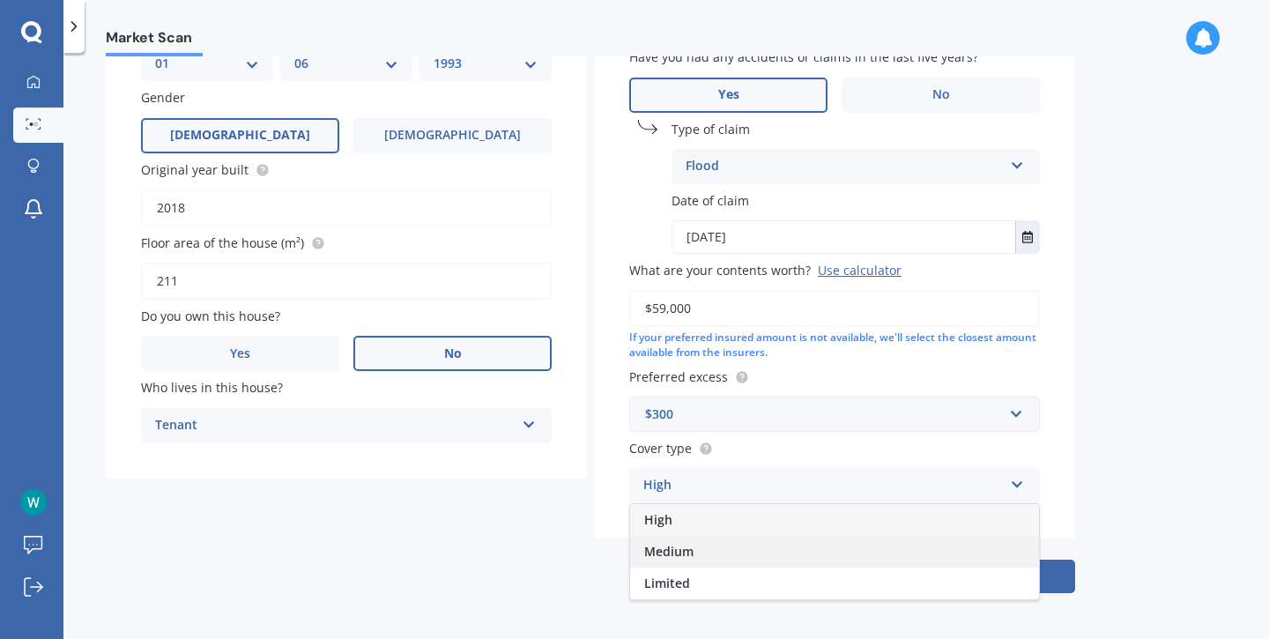
click at [699, 556] on div "Medium" at bounding box center [834, 552] width 409 height 32
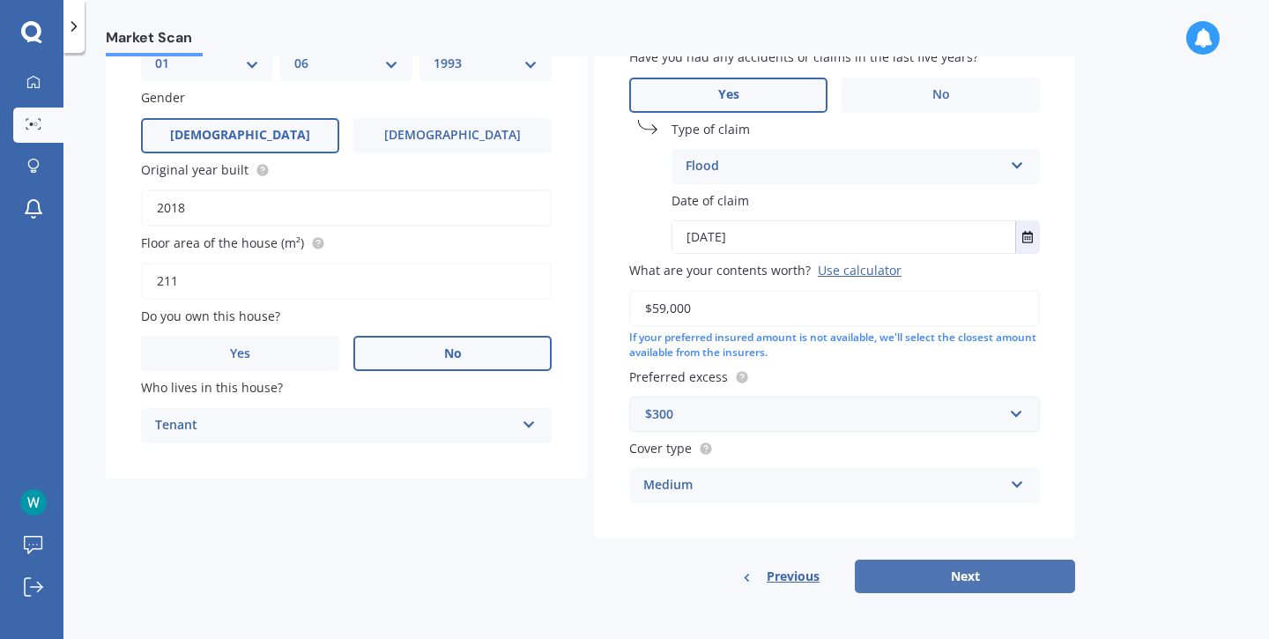
click at [992, 587] on button "Next" at bounding box center [965, 576] width 220 height 33
select select "01"
select select "06"
select select "1993"
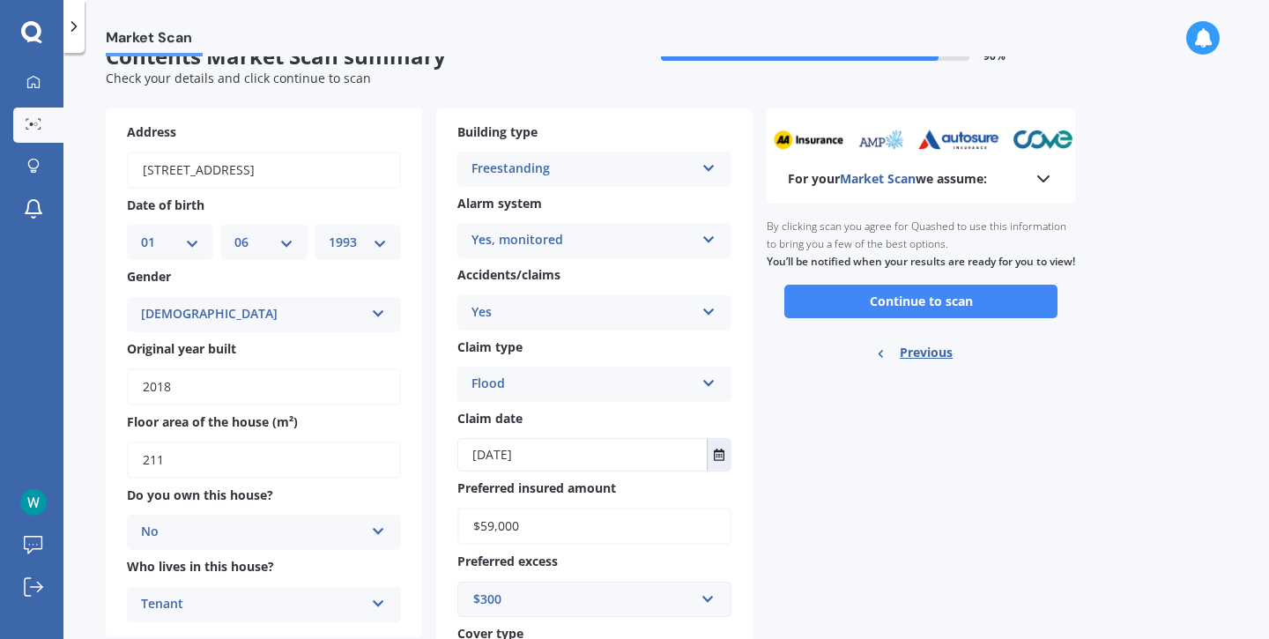
scroll to position [34, 0]
click at [923, 317] on button "Continue to scan" at bounding box center [920, 300] width 273 height 33
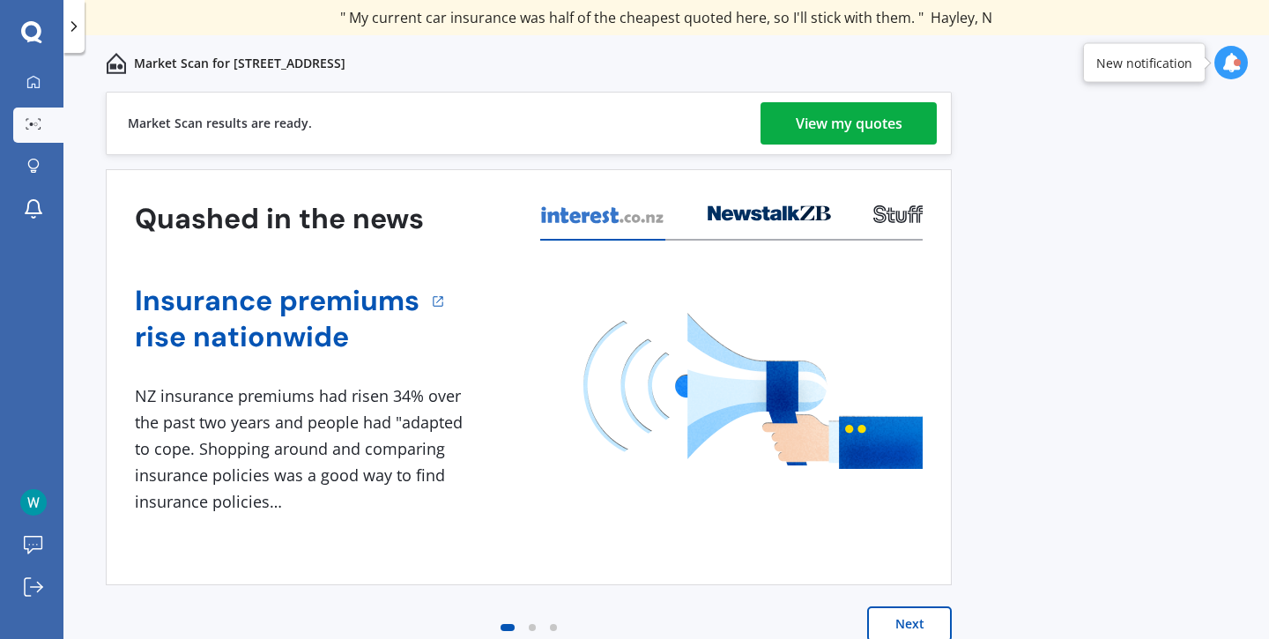
click at [876, 131] on div "View my quotes" at bounding box center [849, 123] width 107 height 42
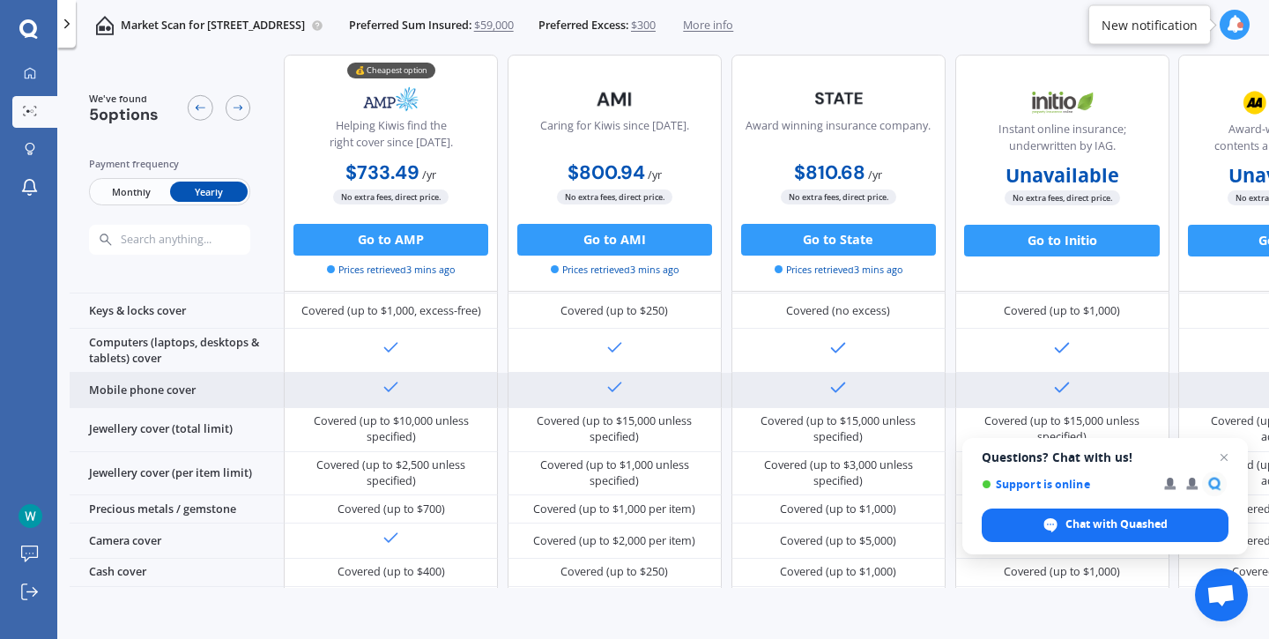
scroll to position [374, 0]
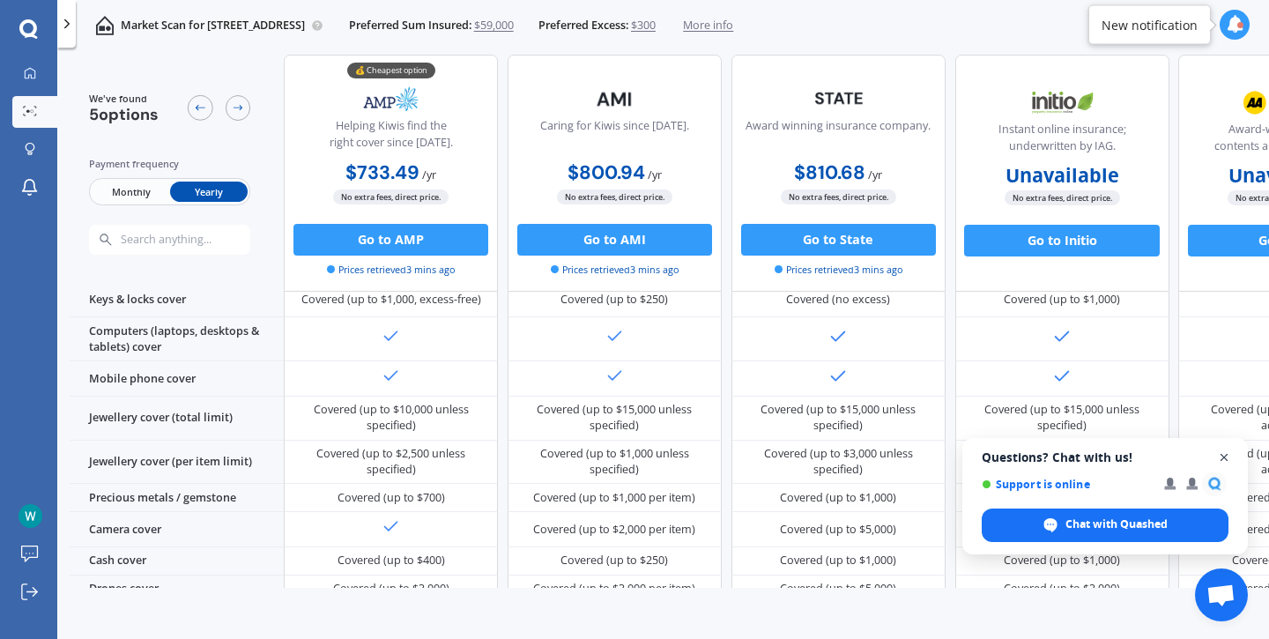
click at [1223, 462] on span "Close chat" at bounding box center [1224, 458] width 22 height 22
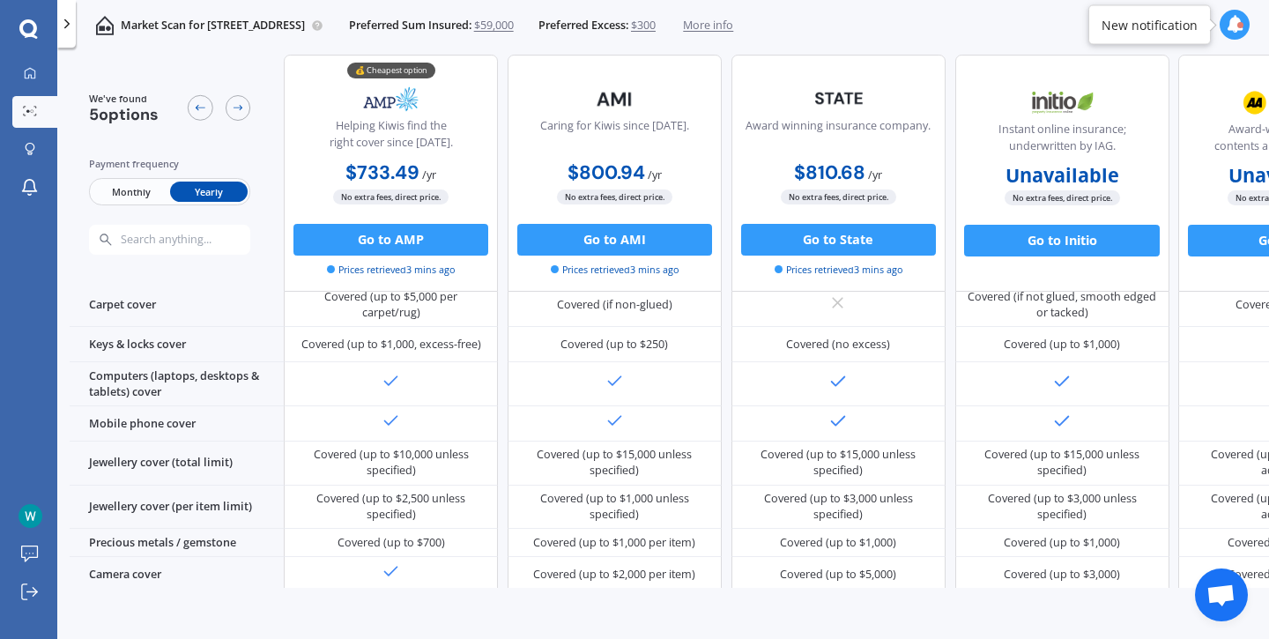
scroll to position [0, 0]
